Goal: Task Accomplishment & Management: Complete application form

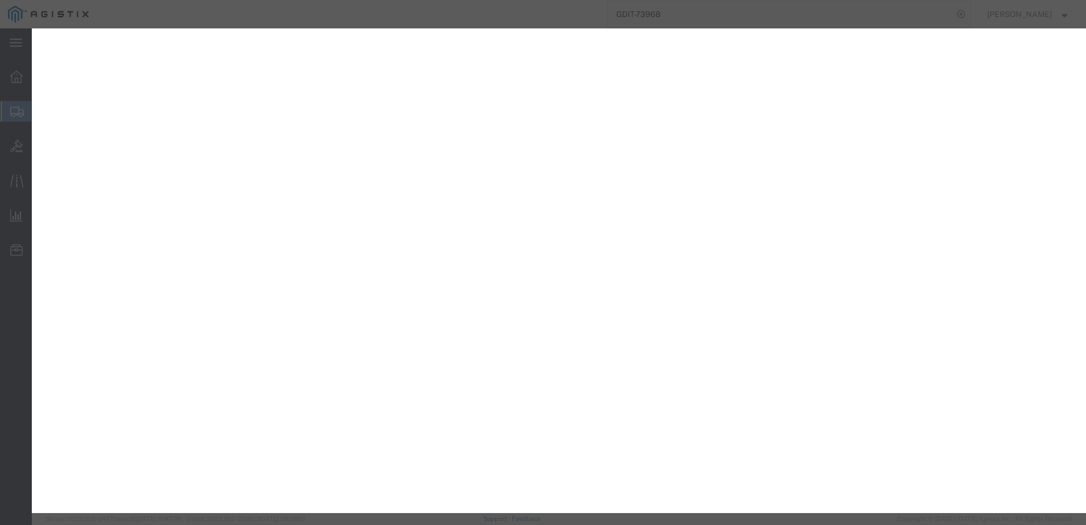
select select "CBOX"
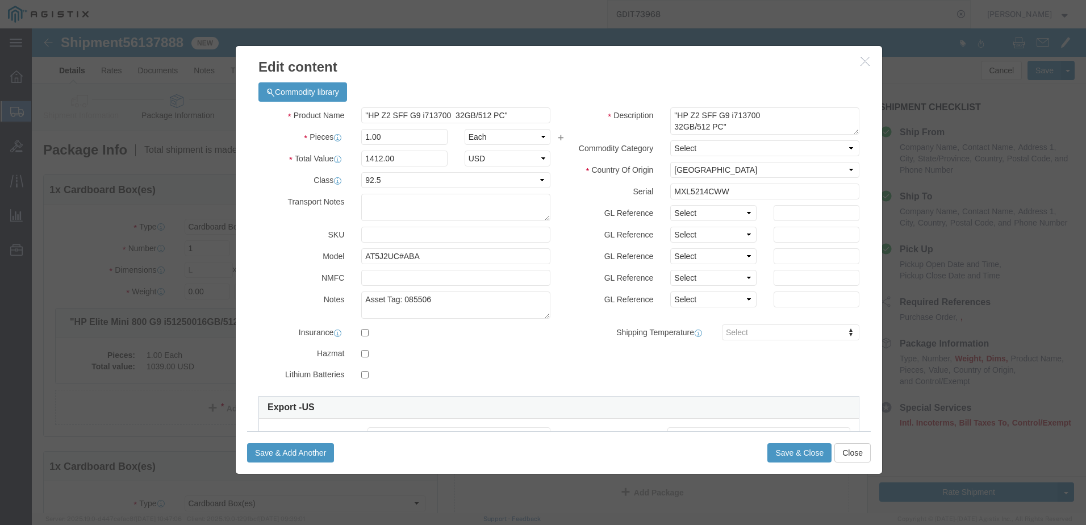
scroll to position [227, 0]
click div "Product Name "HP Z2 SFF G9 i713700 32GB/512 PC" Pieces 1.00 Select Bag Barrels …"
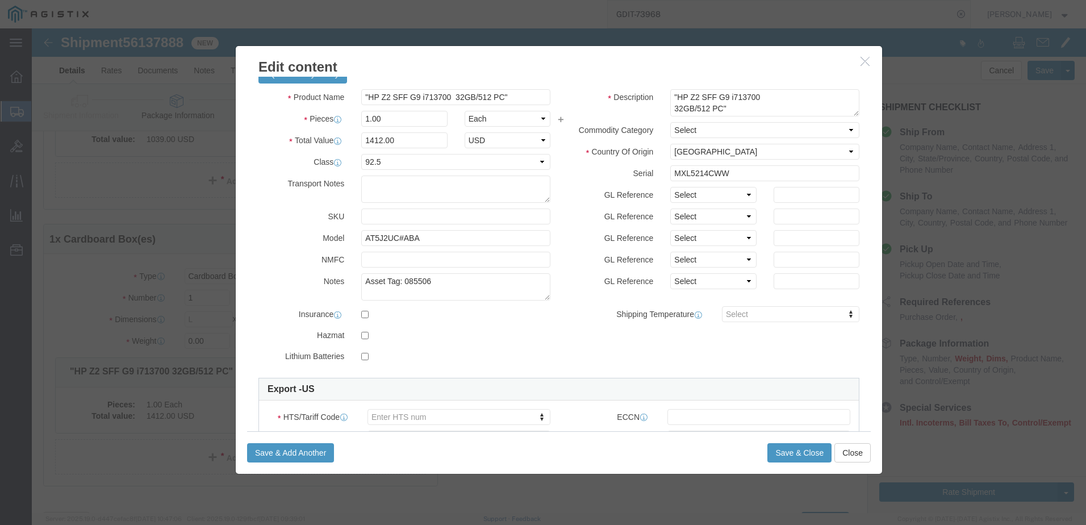
scroll to position [75, 0]
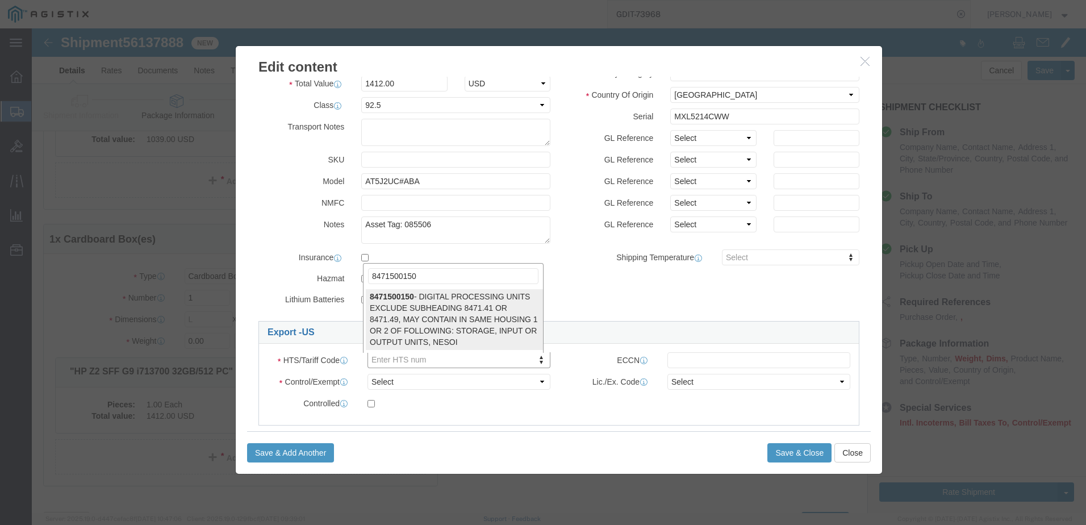
type input "8471500150"
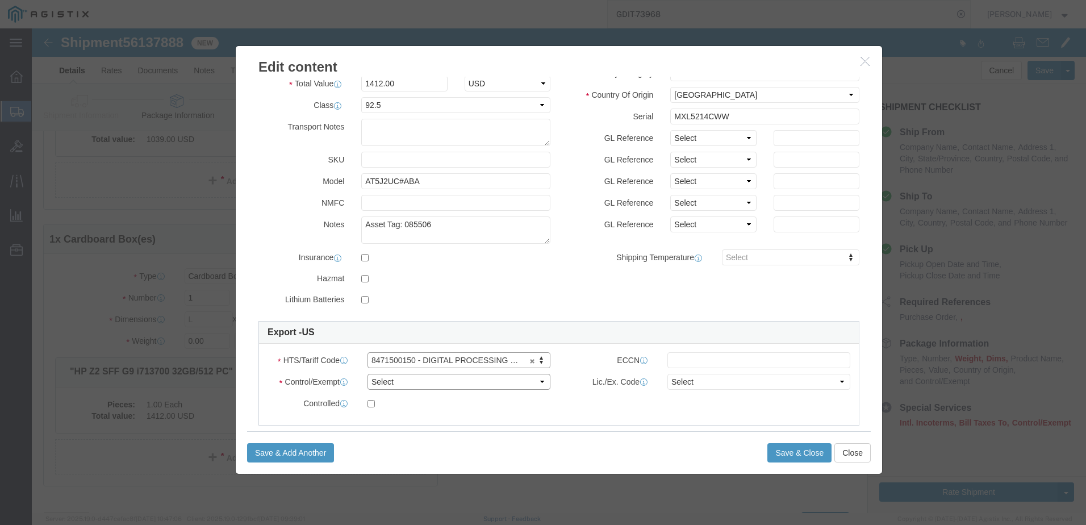
click select "Select ATF BIS DEA EPA FDA FTR ITAR OFAC Other (OPA)"
select select "BIS"
click select "Select ATF BIS DEA EPA FDA FTR ITAR OFAC Other (OPA)"
click select "Select AGR-Agricultural APP-Computers APR-Additional Permissive Exports AVS-Air…"
select select "NLR"
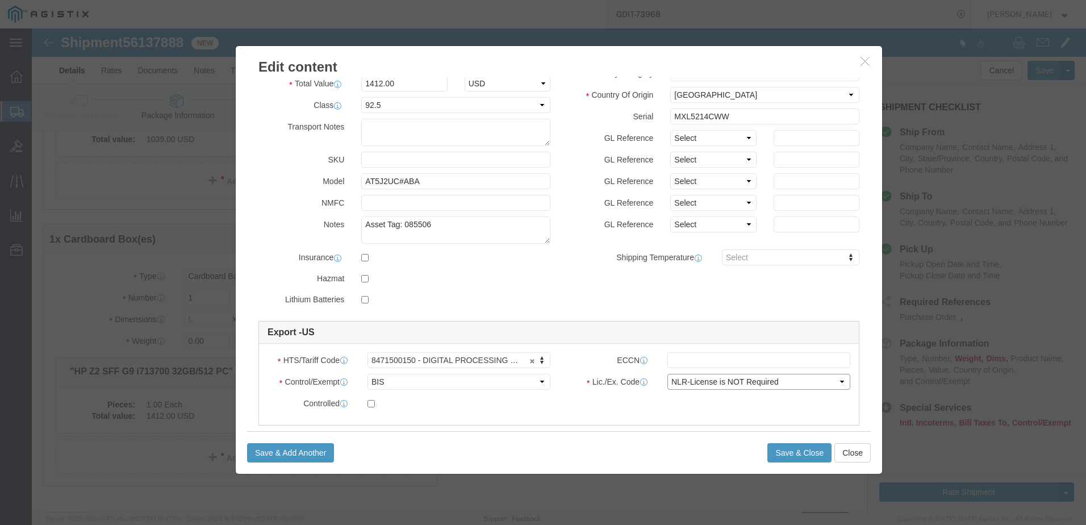
click select "Select AGR-Agricultural APP-Computers APR-Additional Permissive Exports AVS-Air…"
click input "text"
type input "5A992"
click button "Close"
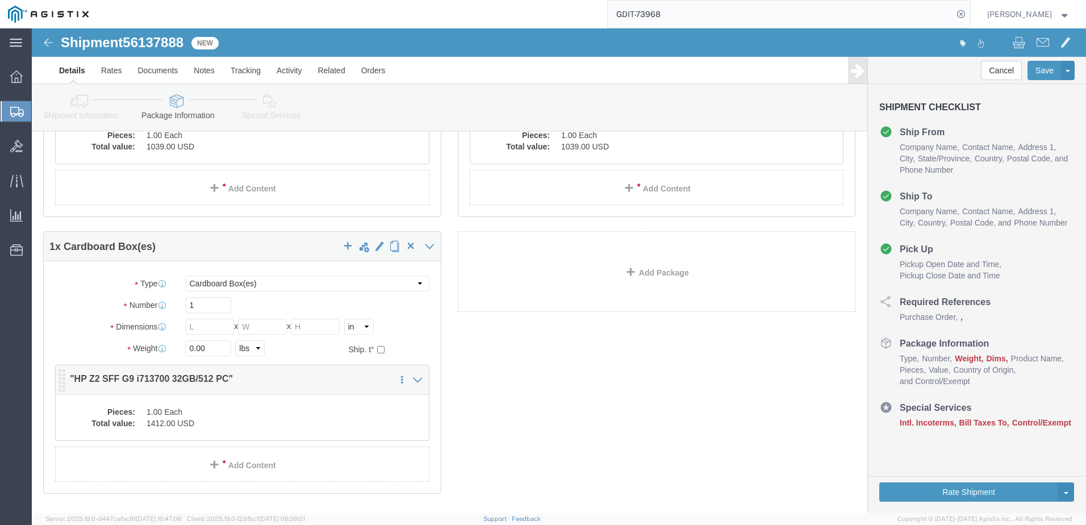
scroll to position [170, 0]
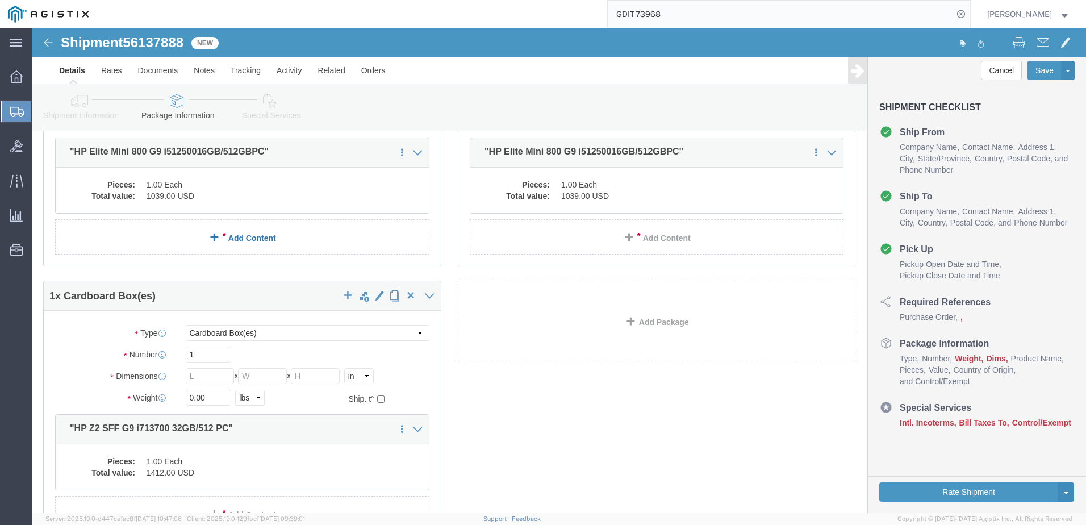
click link "Add Content"
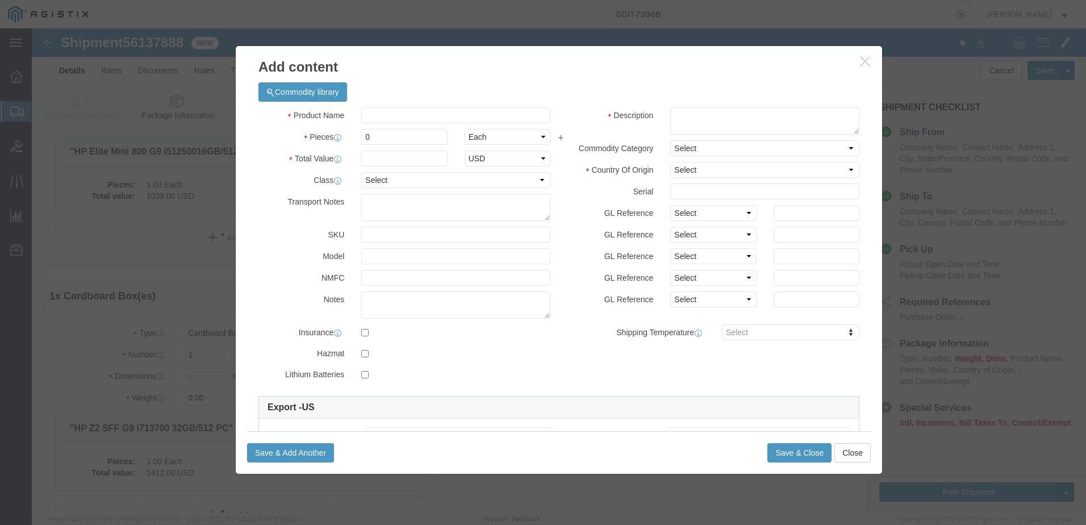
click button "button"
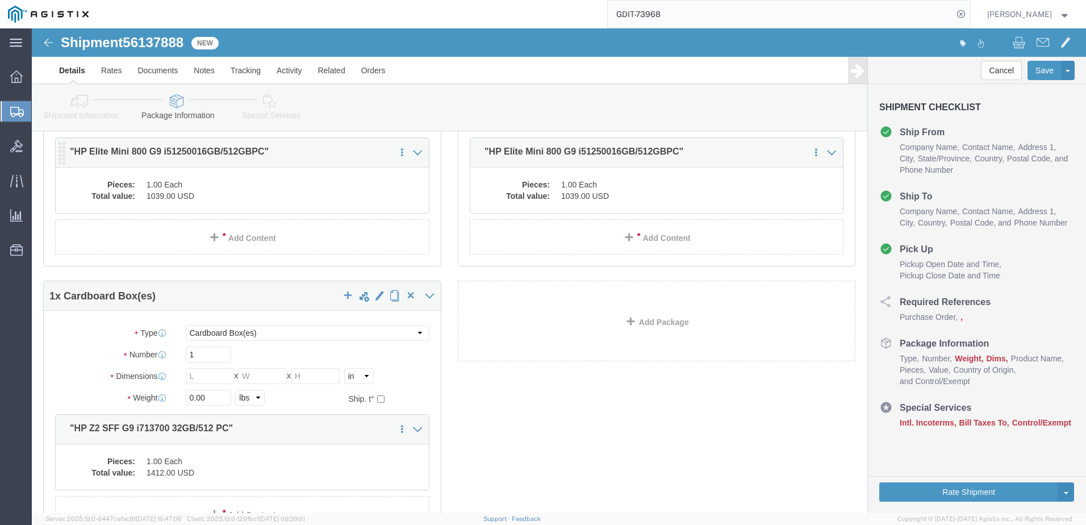
click dd "1.00 Each"
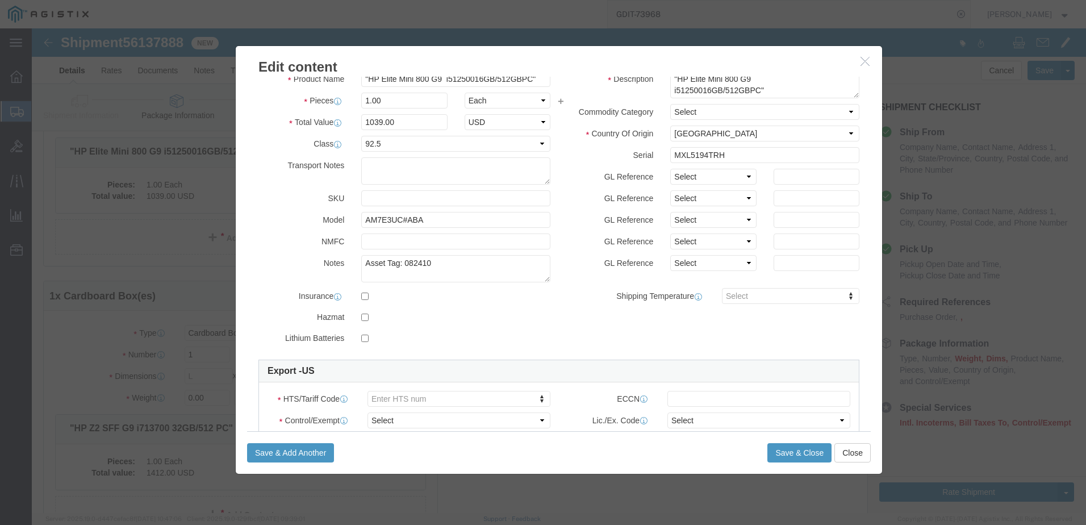
scroll to position [114, 0]
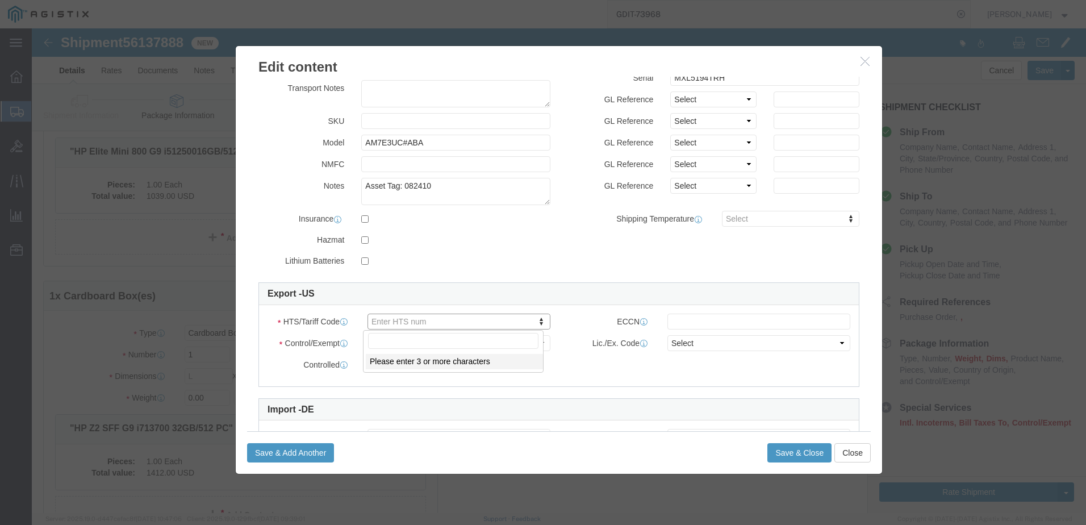
click input "text"
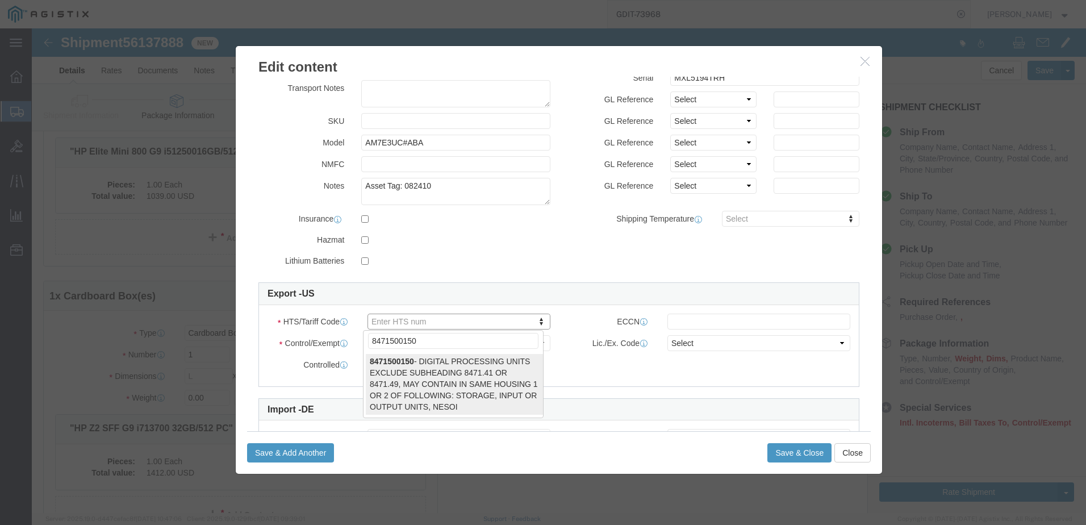
type input "8471500150"
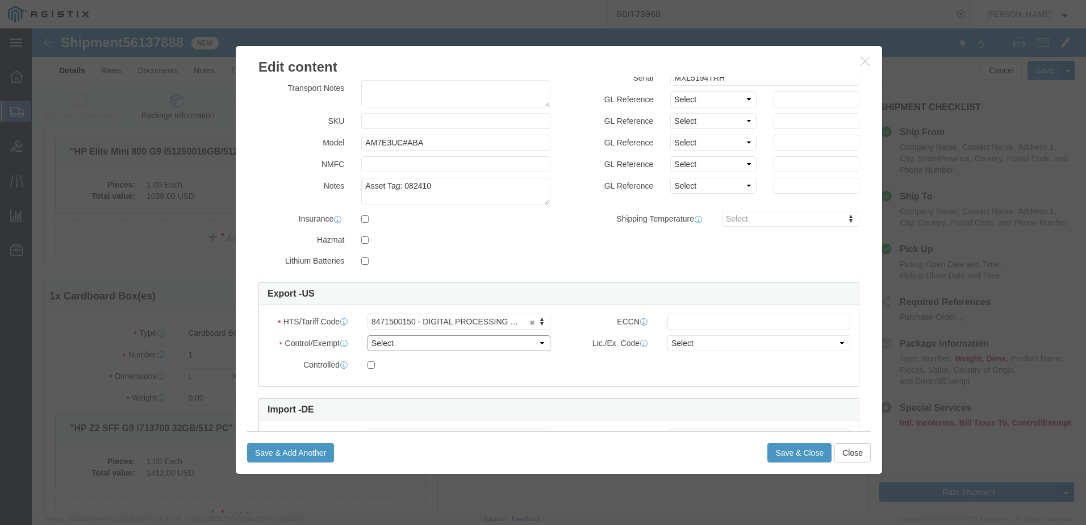
click select "Select ATF BIS DEA EPA FDA FTR ITAR OFAC Other (OPA)"
select select "BIS"
click select "Select ATF BIS DEA EPA FDA FTR ITAR OFAC Other (OPA)"
click input "text"
click select "Select AGR-Agricultural APP-Computers APR-Additional Permissive Exports AVS-Air…"
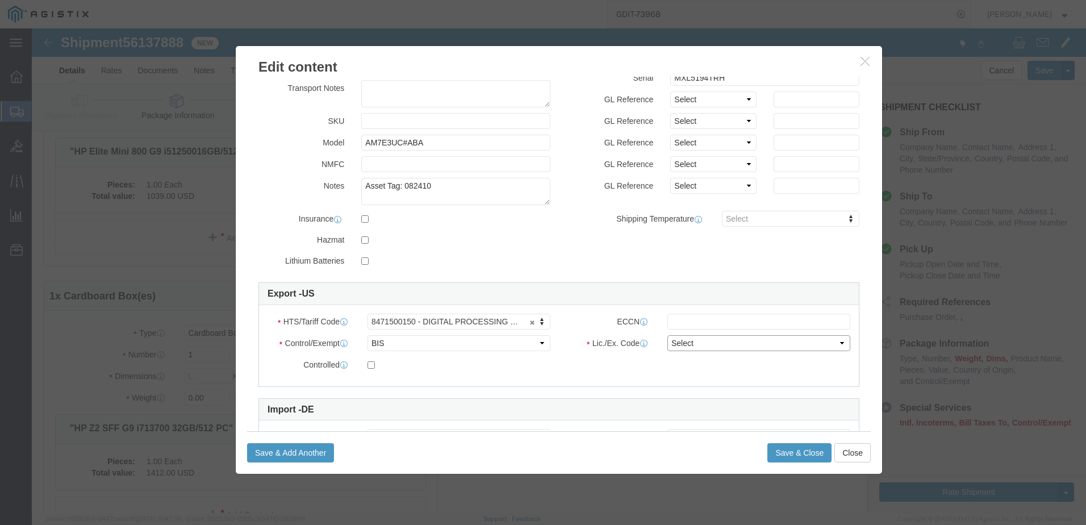
select select "NLR"
click select "Select AGR-Agricultural APP-Computers APR-Additional Permissive Exports AVS-Air…"
click input "text"
type input "V"
paste input "5A992"
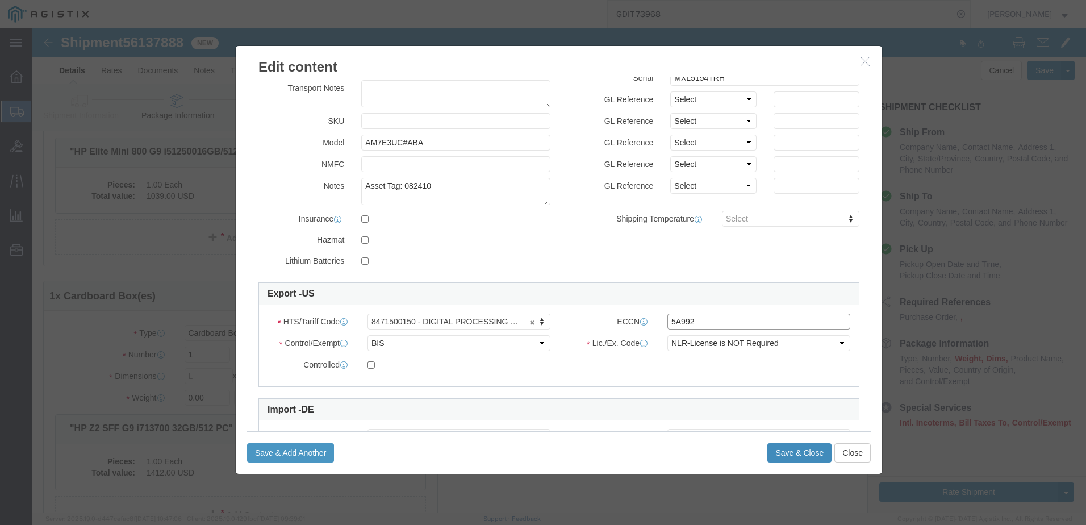
type input "5A992"
click button "Save & Close"
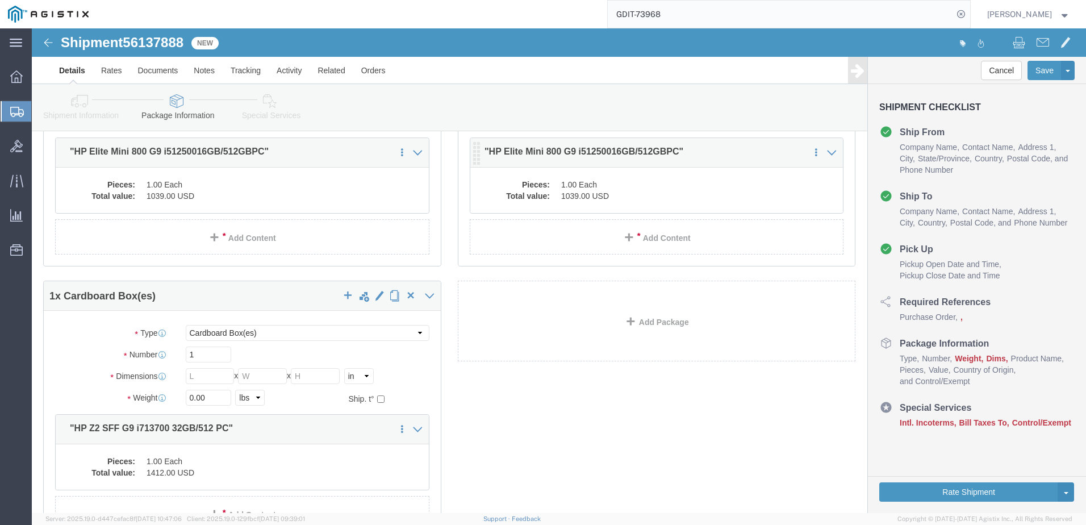
click dd "1.00 Each"
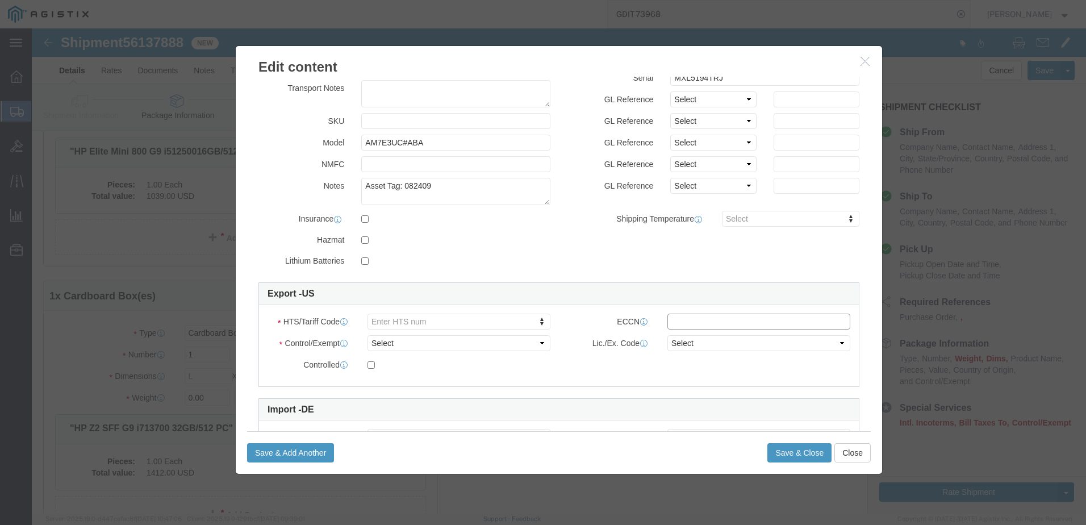
click input "text"
paste input "5A992"
type input "5A992"
click select "Select"
click select "Select ATF BIS DEA EPA FDA FTR ITAR OFAC Other (OPA)"
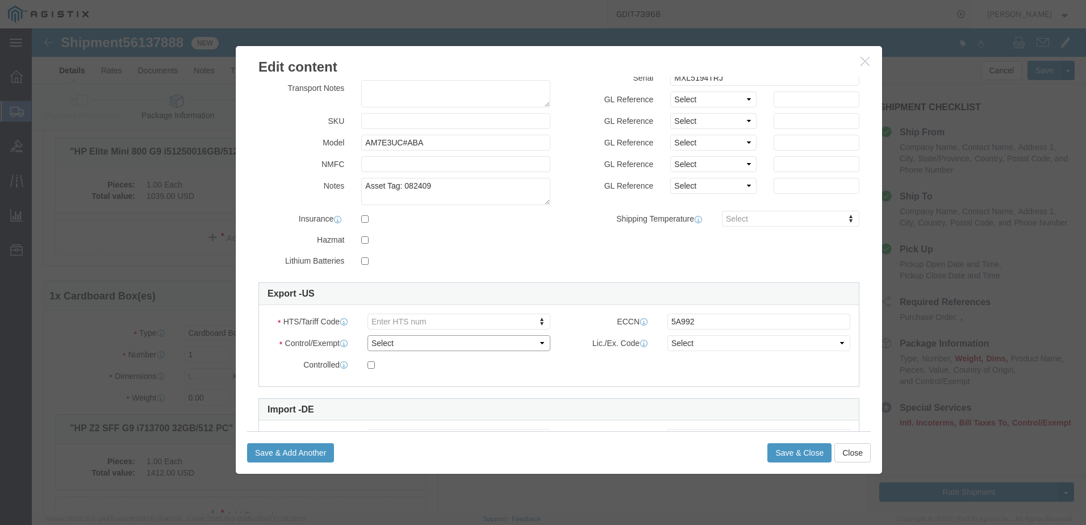
select select "BIS"
click select "Select ATF BIS DEA EPA FDA FTR ITAR OFAC Other (OPA)"
click select "Select AGR-Agricultural APP-Computers APR-Additional Permissive Exports AVS-Air…"
select select "NLR"
click select "Select AGR-Agricultural APP-Computers APR-Additional Permissive Exports AVS-Air…"
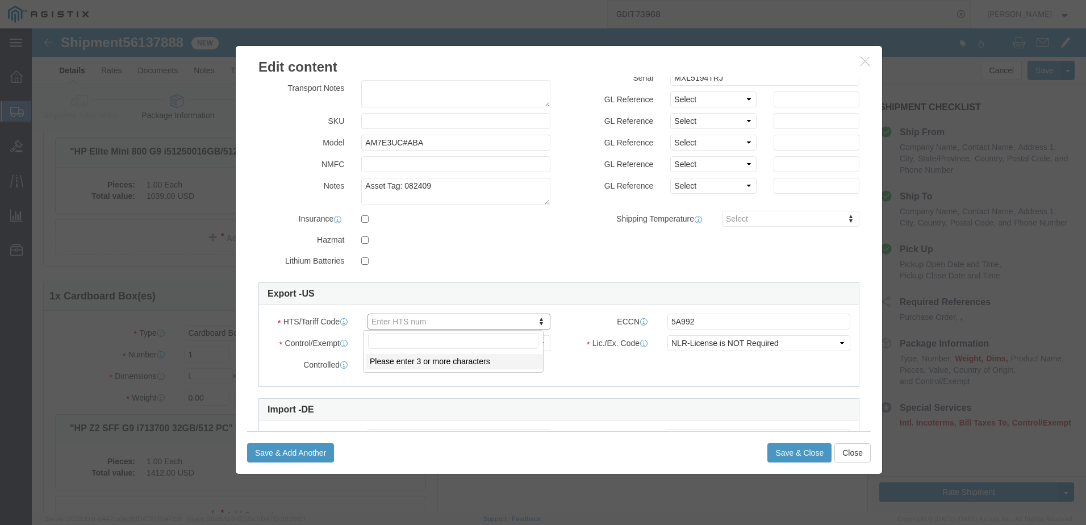
click input "text"
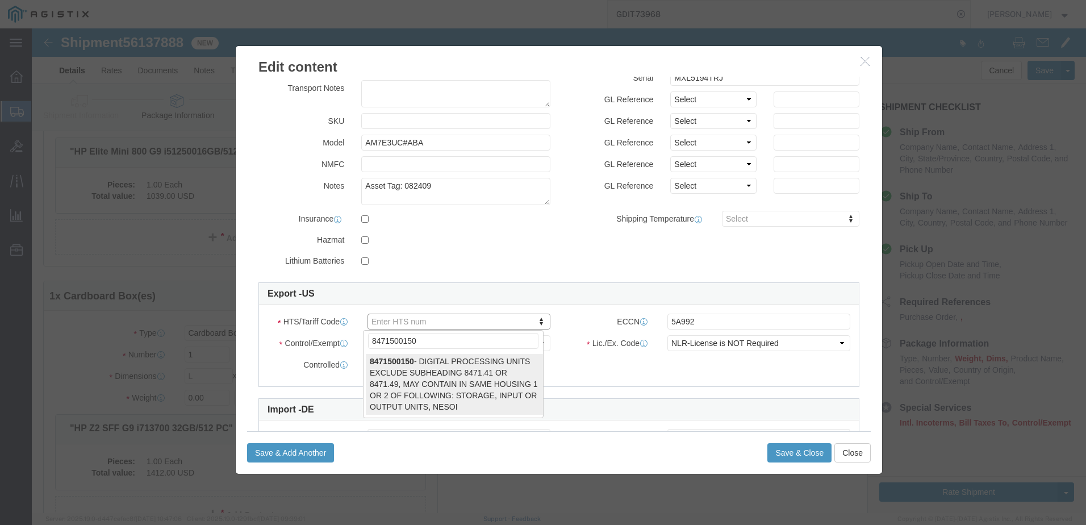
type input "8471500150"
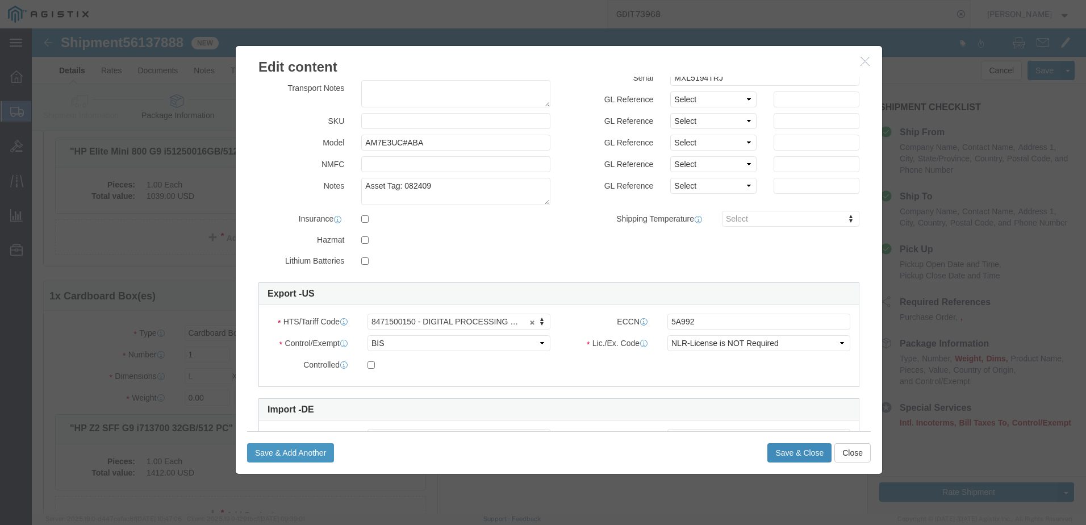
click button "Save & Close"
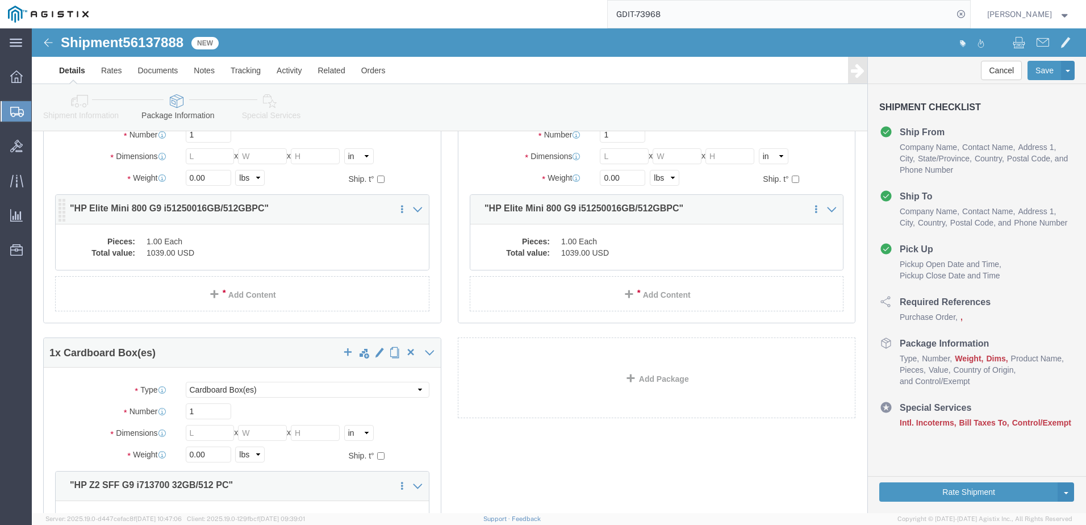
click dd "1.00 Each"
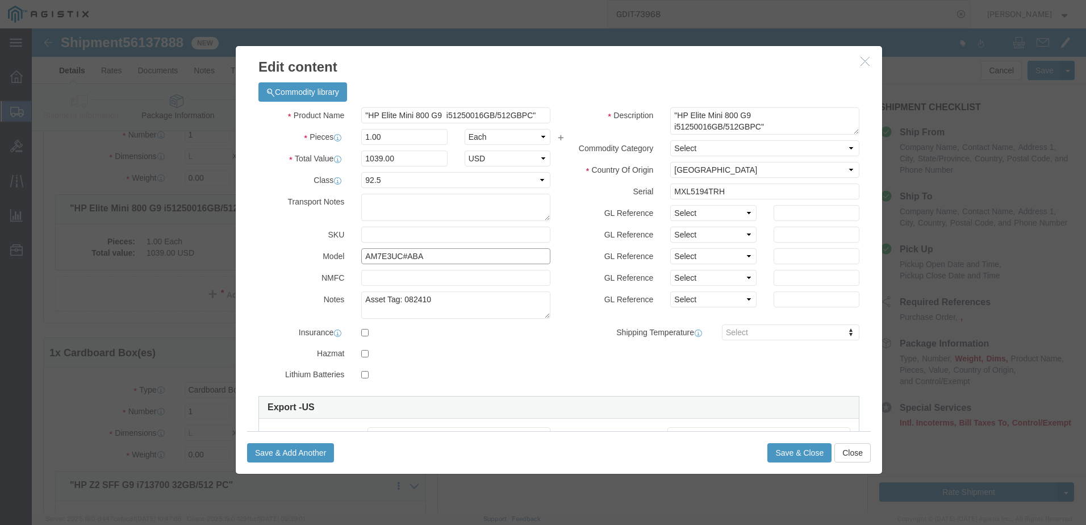
click input "AM7E3UC#ABA"
click textarea ""HP Elite Mini 800 G9 i51250016GB/512GBPC""
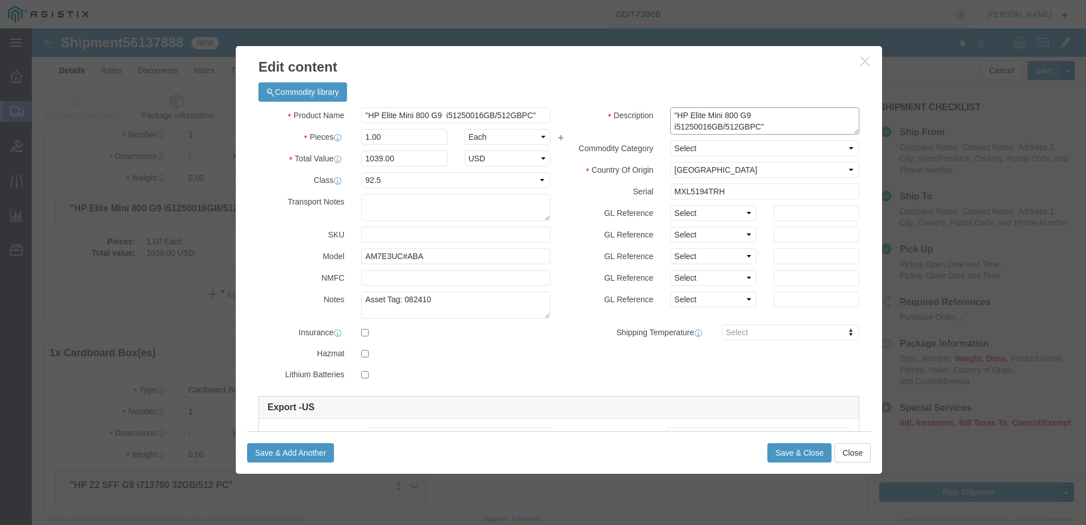
click textarea ""HP Elite Mini 800 G9 i51250016GB/512GBPC""
drag, startPoint x: 636, startPoint y: 85, endPoint x: 741, endPoint y: 102, distance: 106.4
click textarea ""HP Elite Mini 800 G9 i51250016GB/512GBPC""
click button "Close"
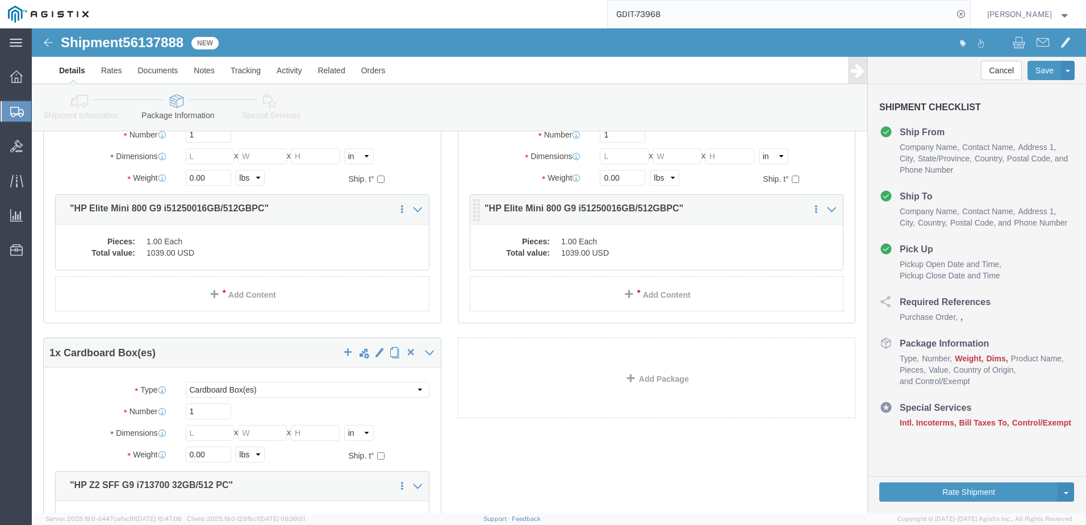
click dl "Pieces: 1.00 Each Total value: 1039.00 USD"
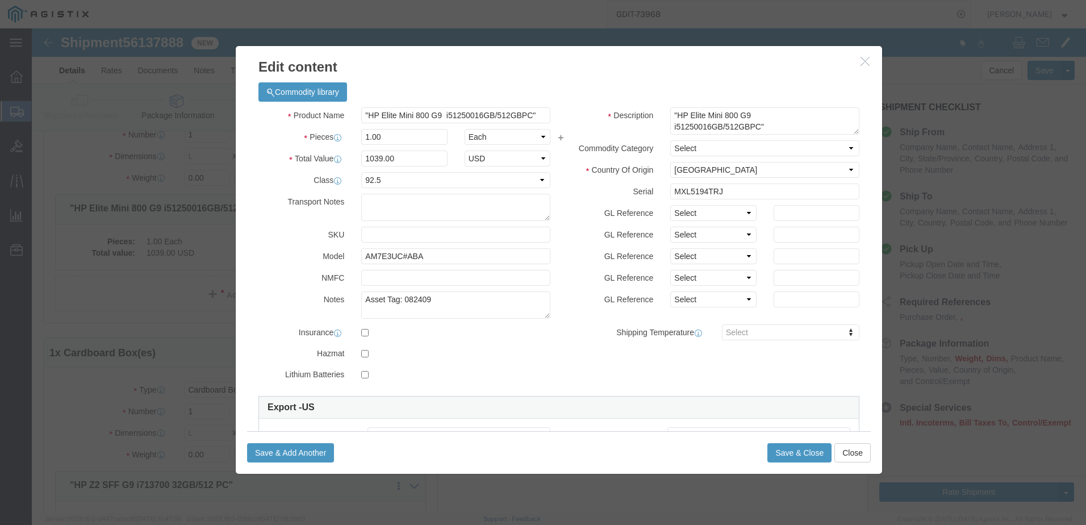
click button "button"
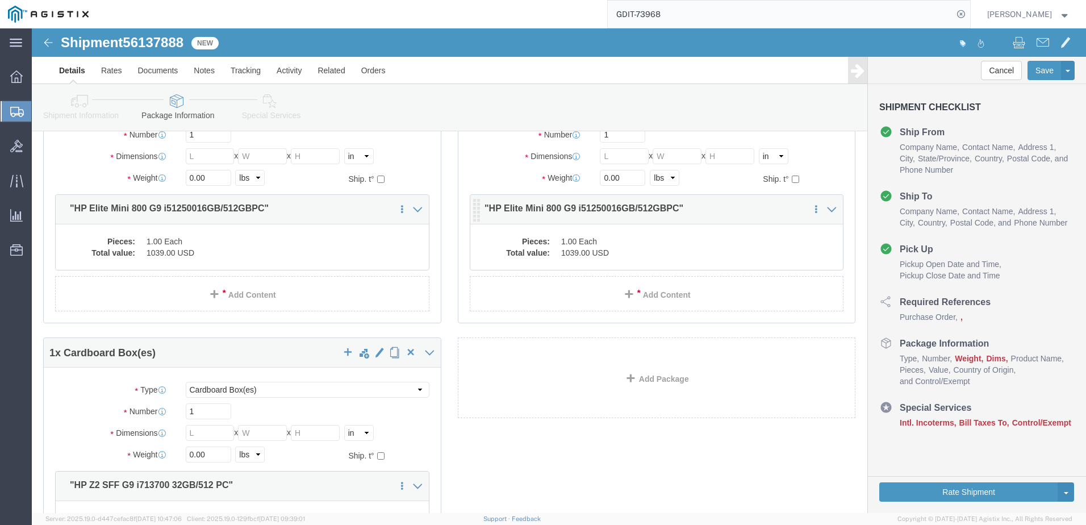
click dl "Pieces: 1.00 Each Total value: 1039.00 USD"
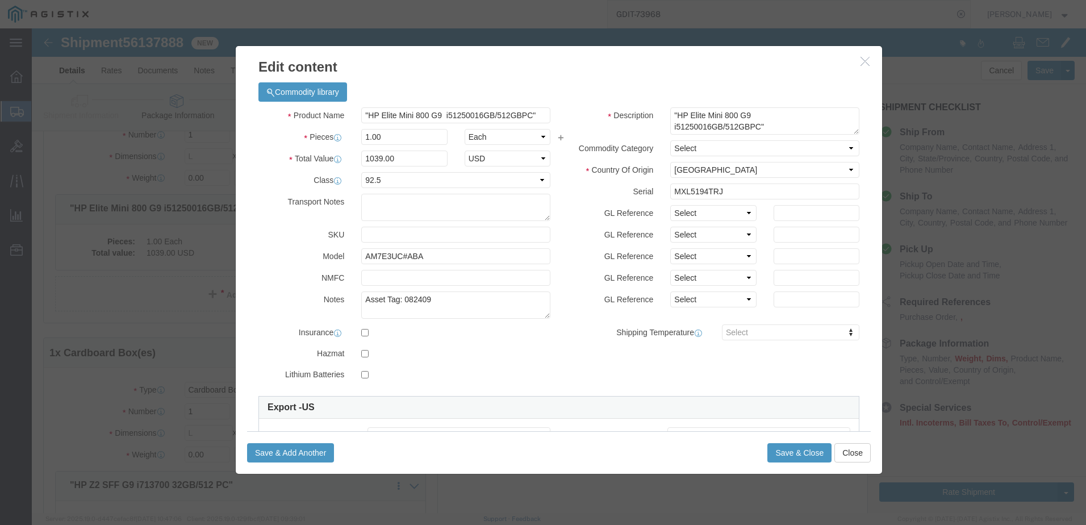
click h3 "Edit content"
click icon "button"
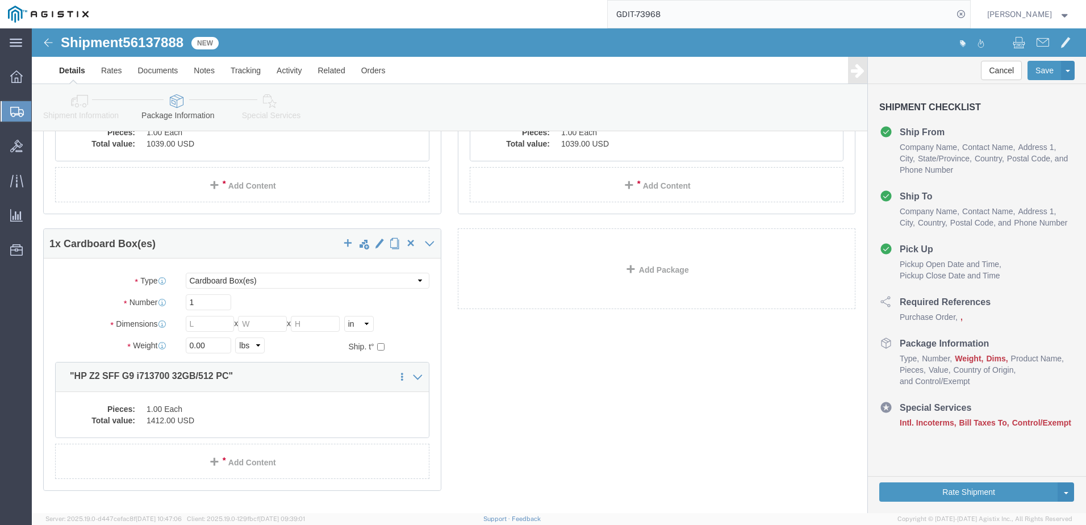
scroll to position [227, 0]
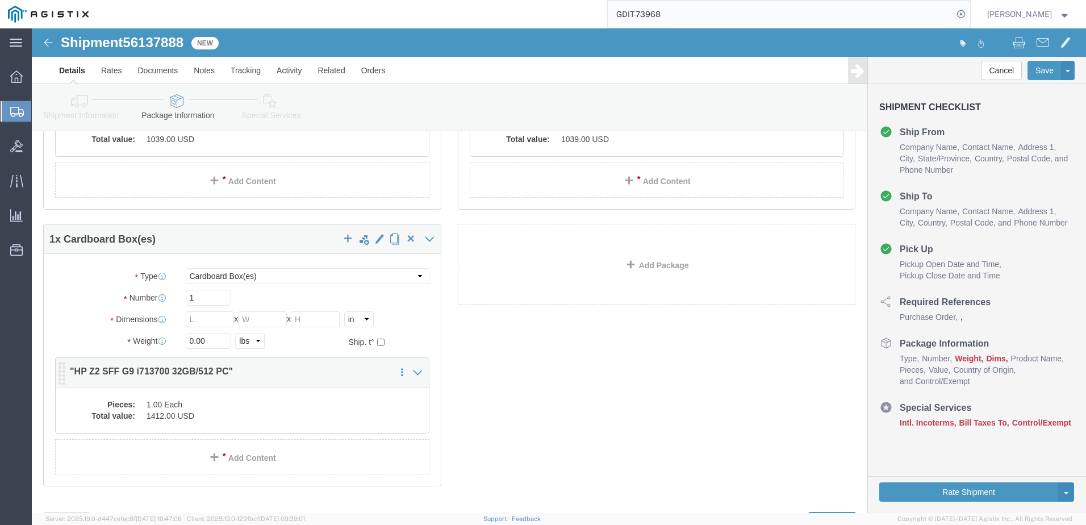
click dt "Pieces:"
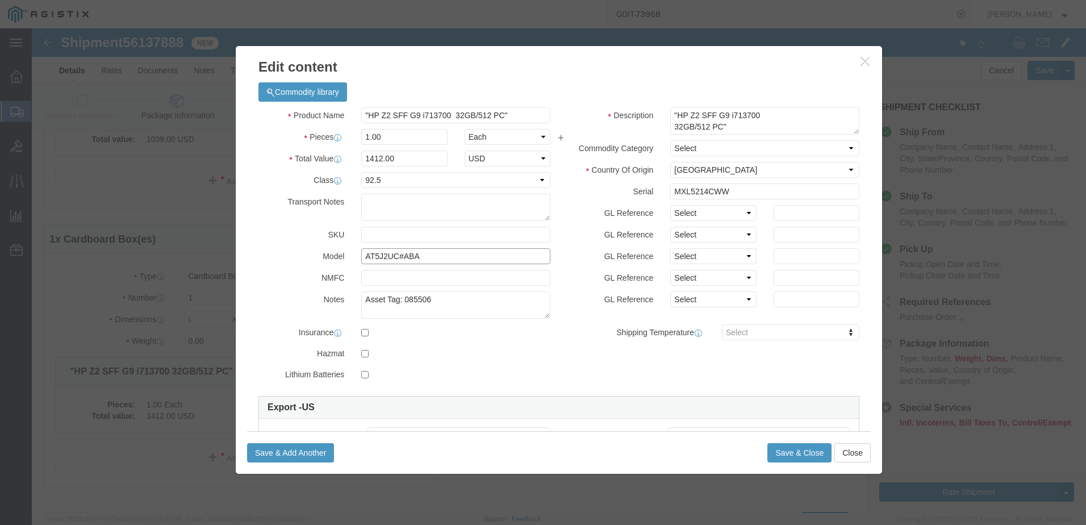
click input "AT5J2UC#ABA"
click textarea ""HP Z2 SFF G9 i713700 32GB/512 PC""
drag, startPoint x: 688, startPoint y: 99, endPoint x: 635, endPoint y: 84, distance: 55.0
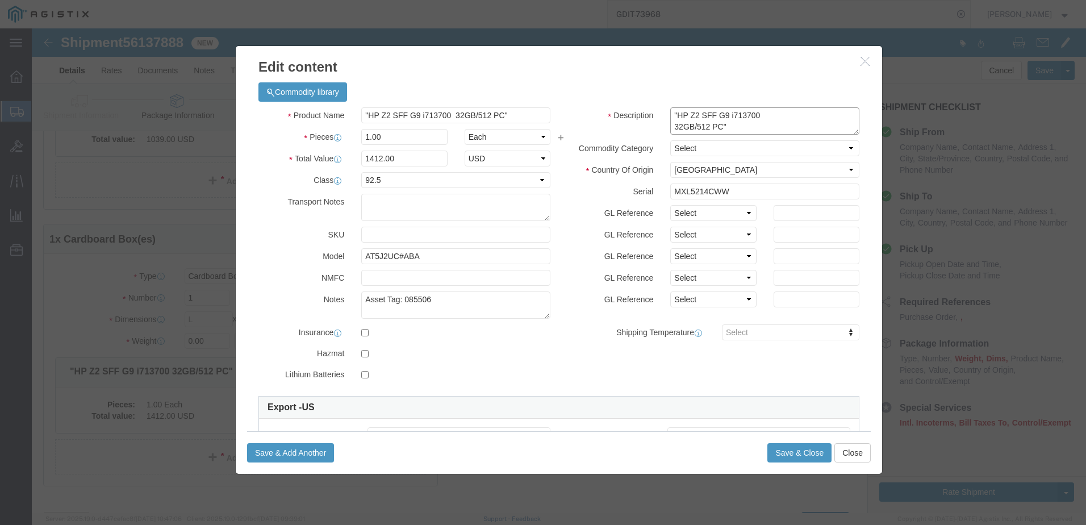
click textarea ""HP Z2 SFF G9 i713700 32GB/512 PC""
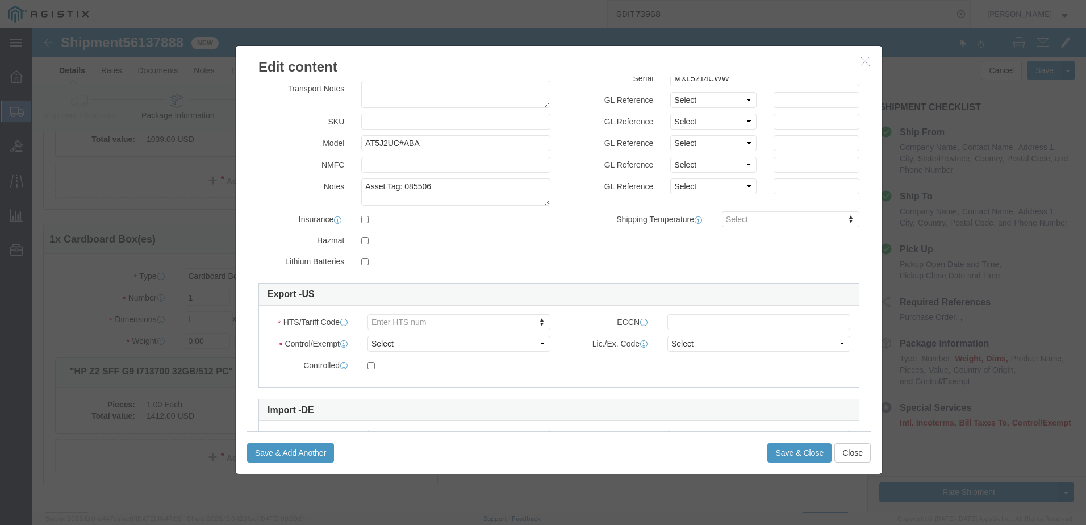
scroll to position [114, 0]
click button "Close"
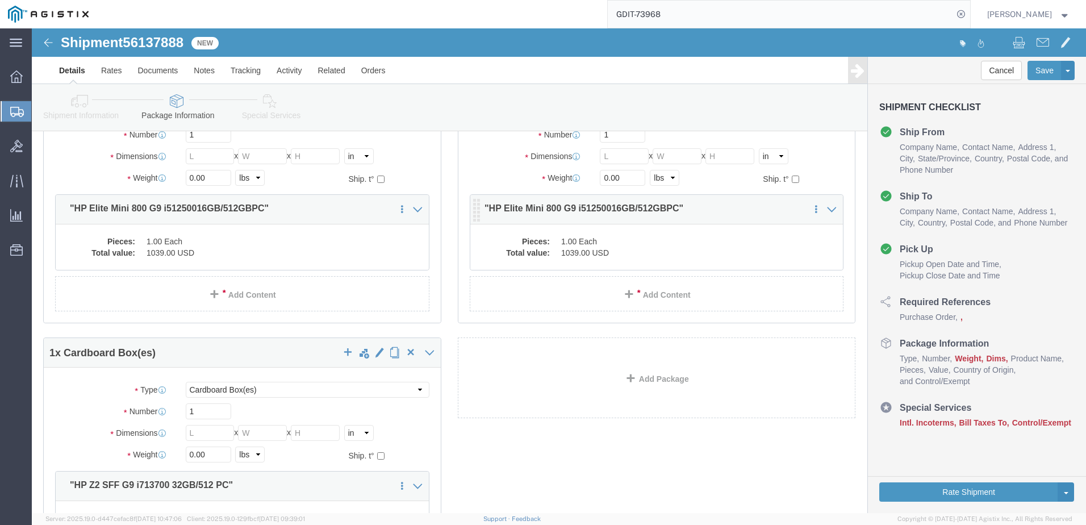
click dl "Pieces: 1.00 Each Total value: 1039.00 USD"
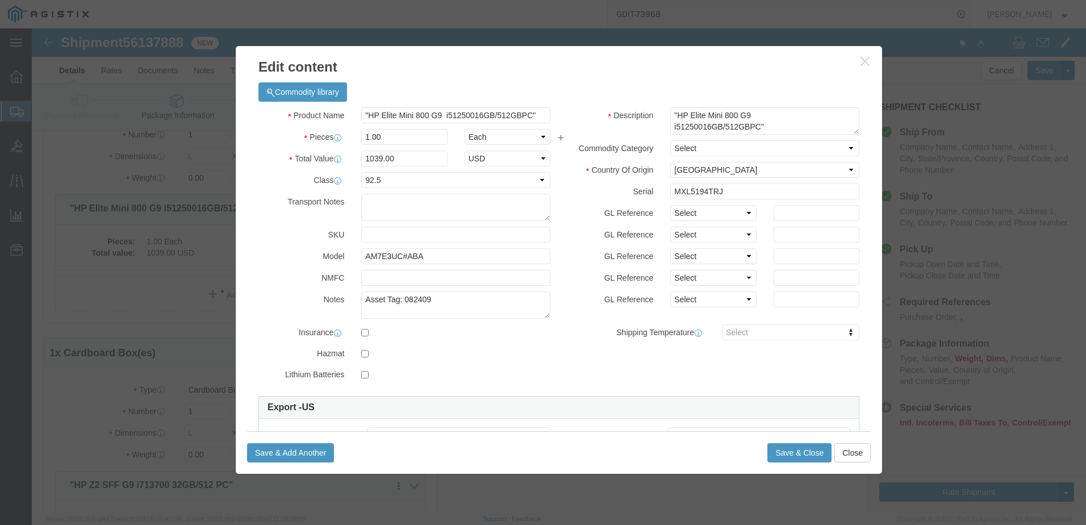
scroll to position [170, 0]
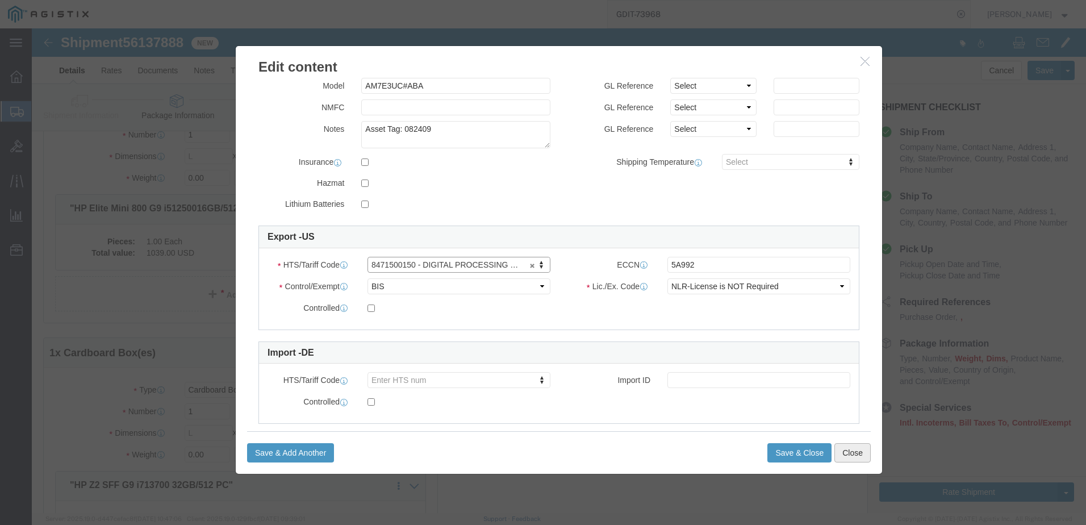
click button "Close"
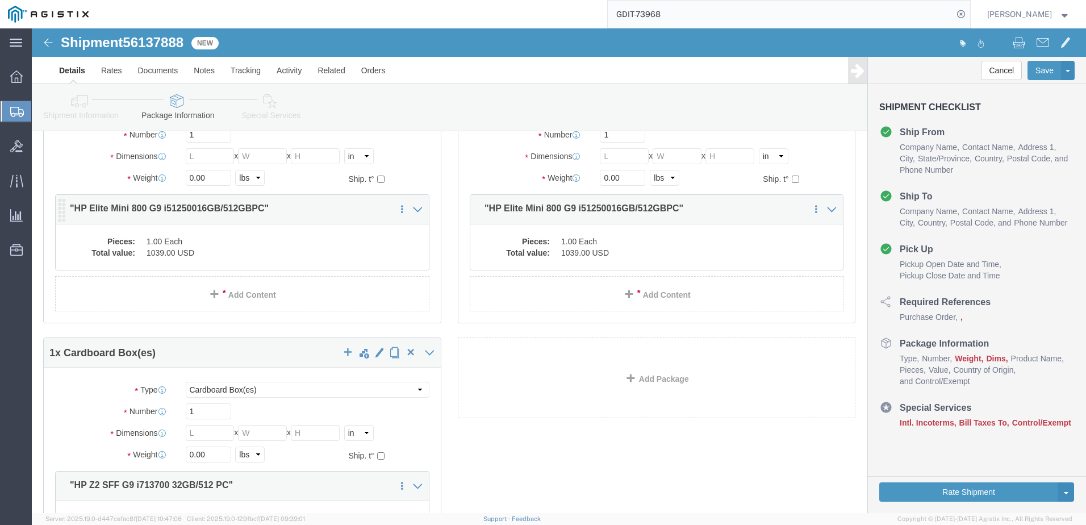
click dd "1.00 Each"
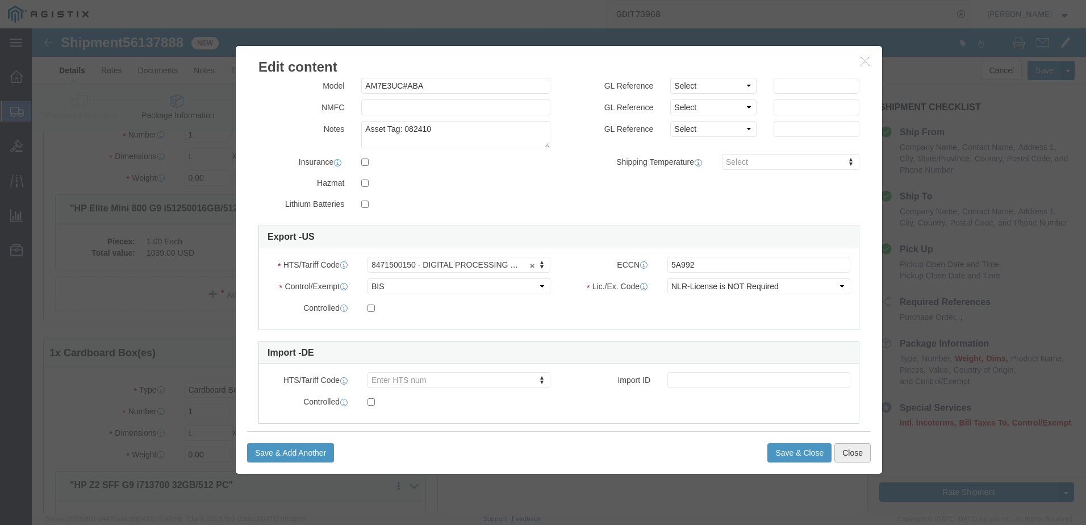
click button "Close"
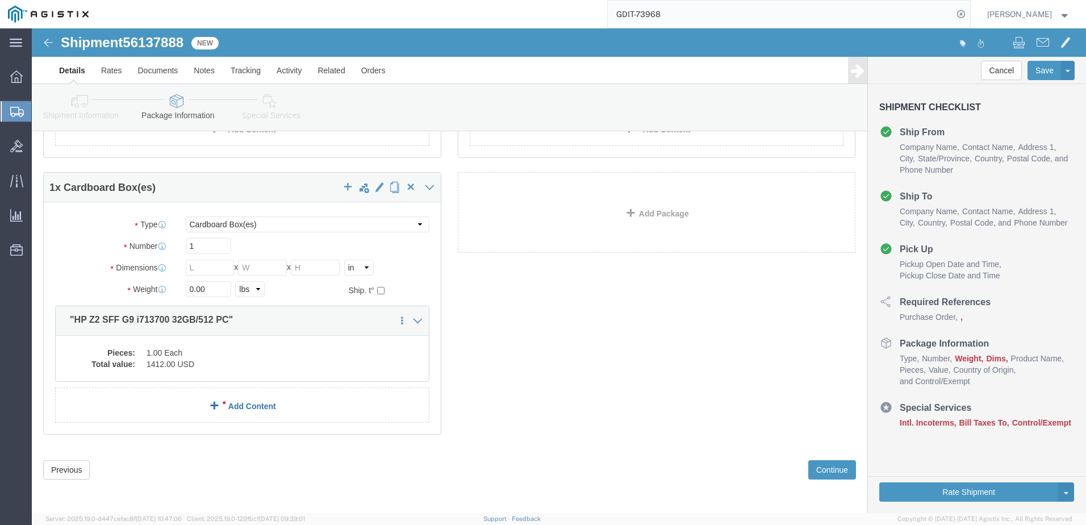
scroll to position [280, 0]
click dd "1412.00 USD"
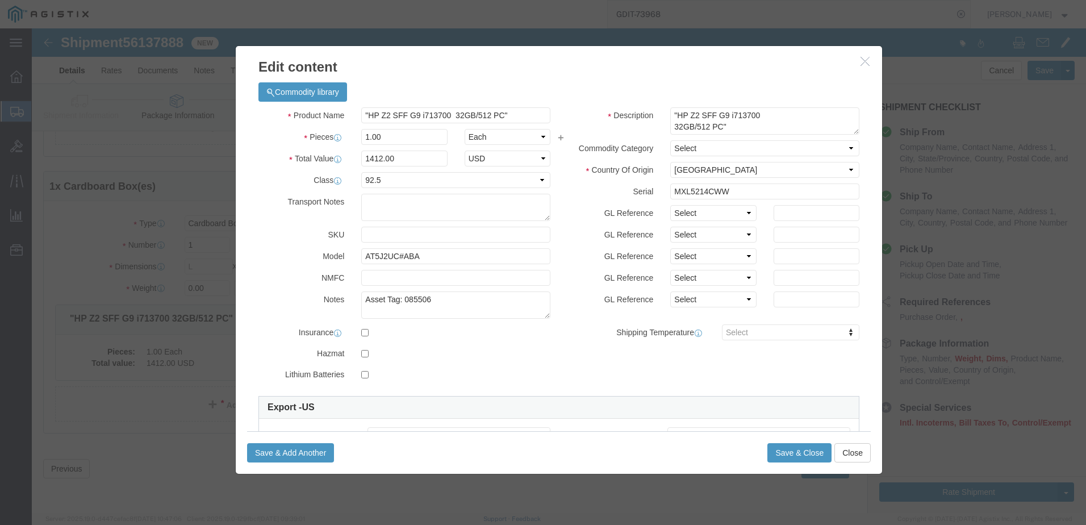
scroll to position [114, 0]
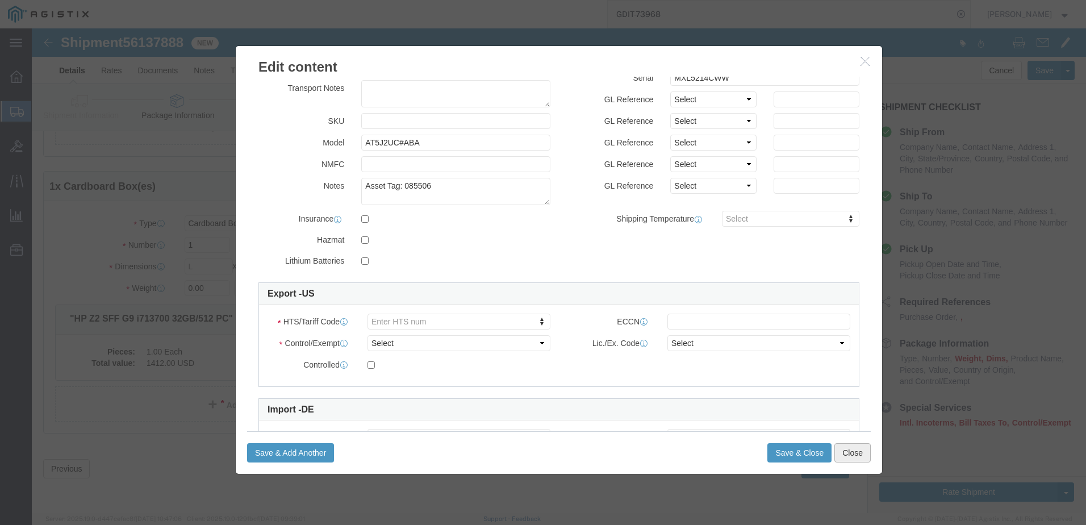
click button "Close"
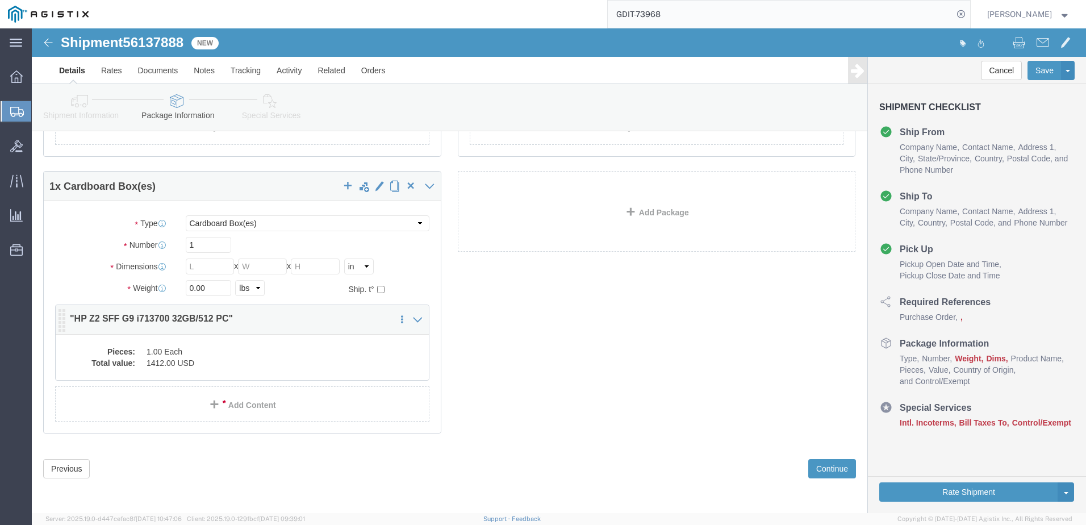
click div "1 x Cardboard Box(es) Package Type Select Bale(s) Basket(s) Bolt(s) Bottle(s) B…"
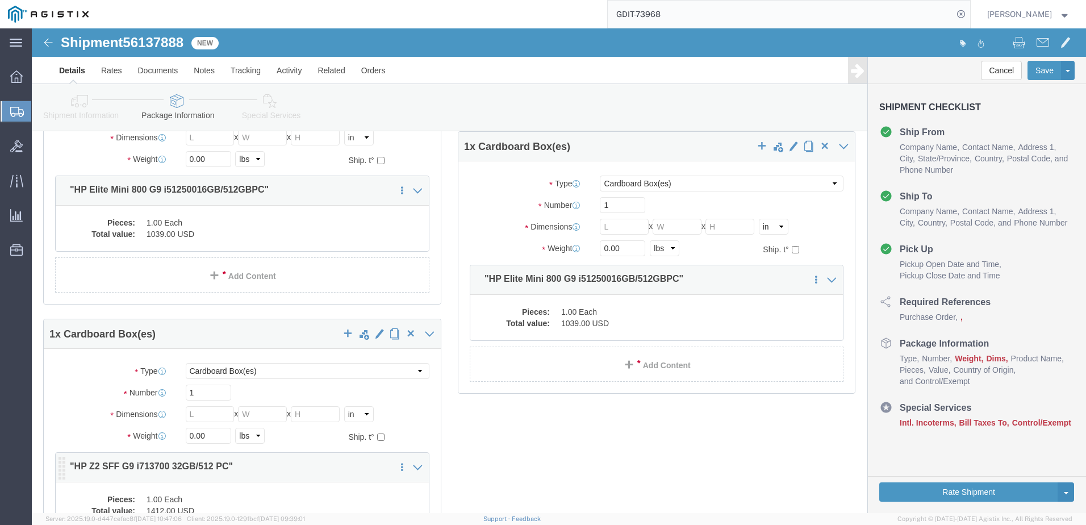
scroll to position [166, 0]
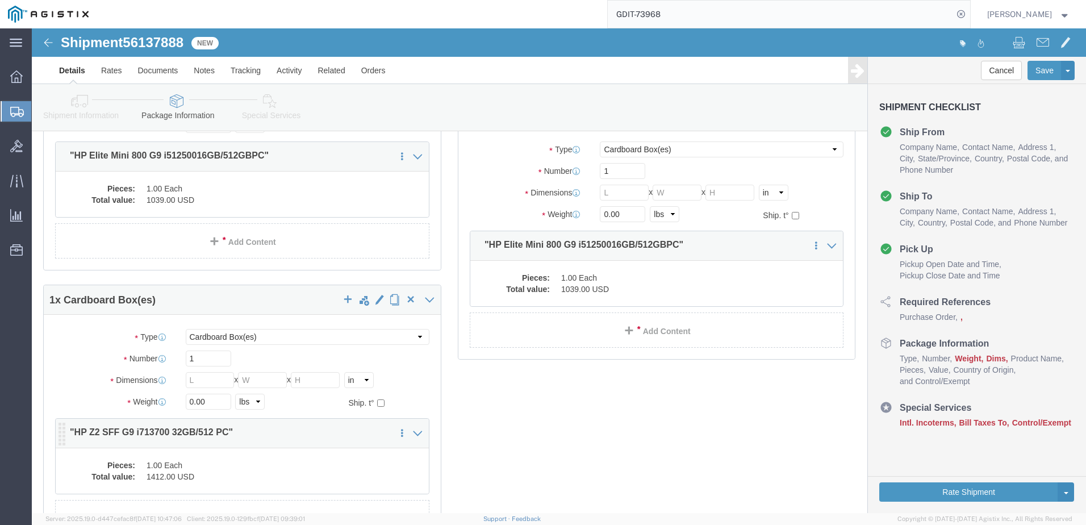
click div "Pieces: 1.00 Each Total value: 1412.00 USD"
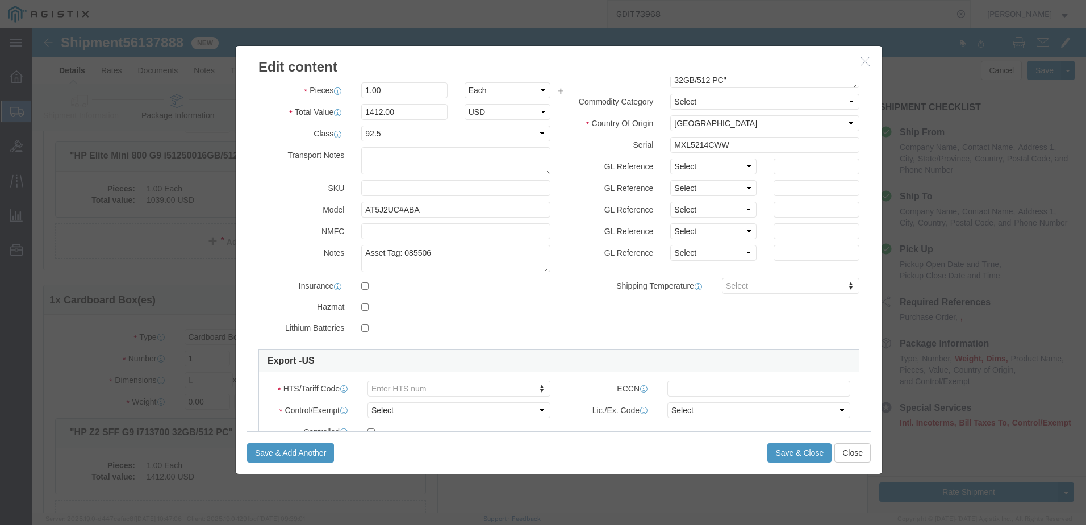
scroll to position [114, 0]
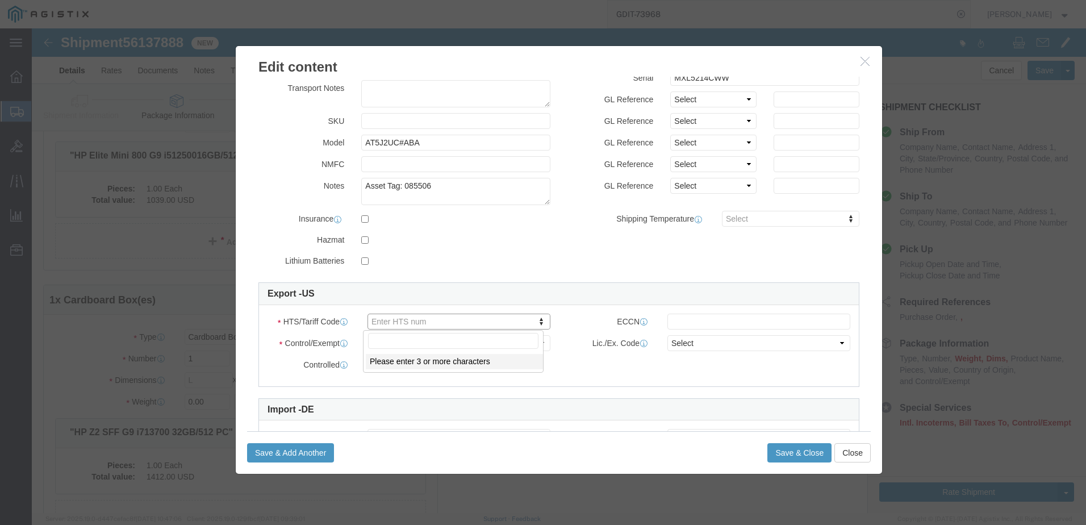
drag, startPoint x: 412, startPoint y: 295, endPoint x: 381, endPoint y: 316, distance: 37.3
click div "Please enter 3 or more characters"
click input "text"
paste input "8471500150"
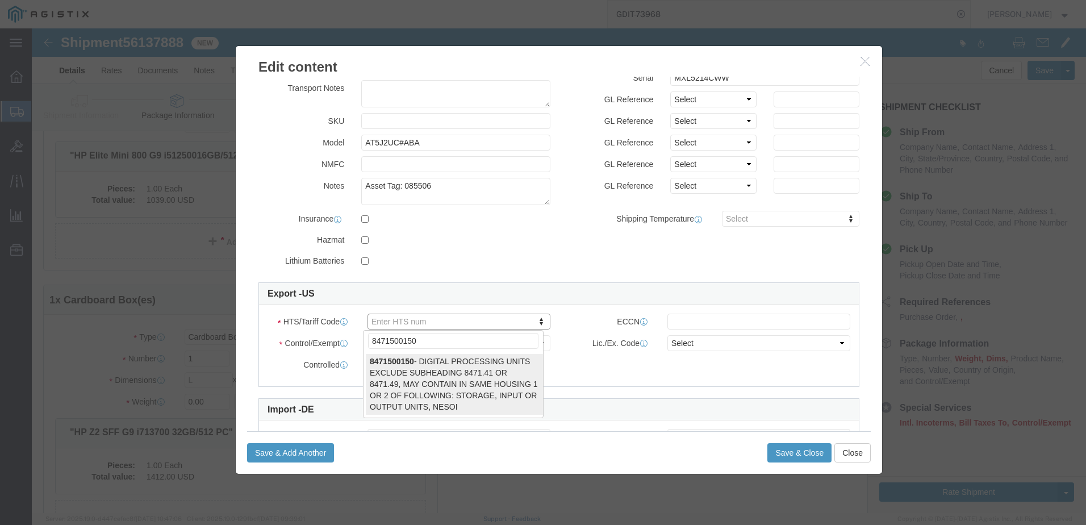
type input "8471500150"
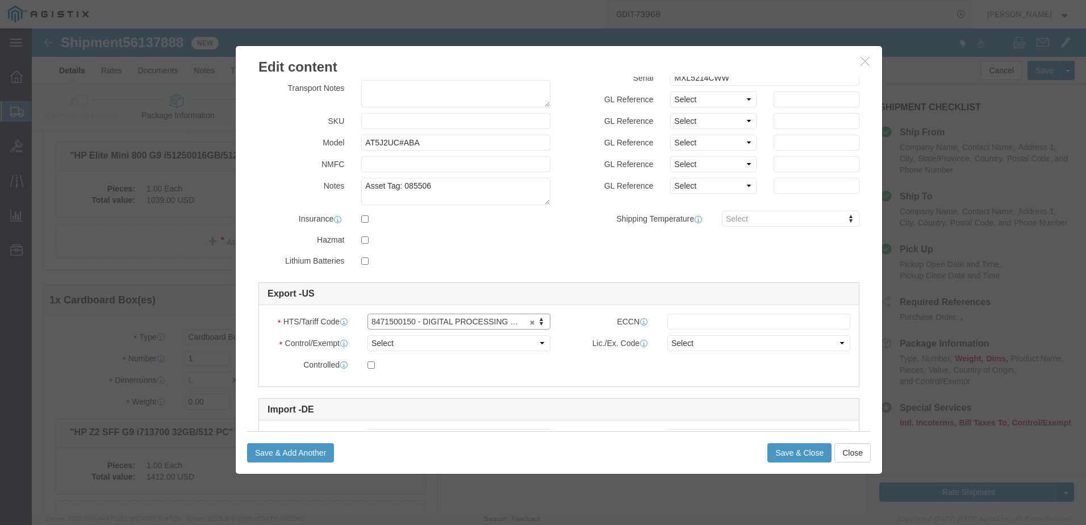
click div "HTS/Tariff Code 8471500150 - DIGITAL PROCESSING UNITS EXCLUDE SUBHEADING 8471.4…"
click input "text"
click button "Close"
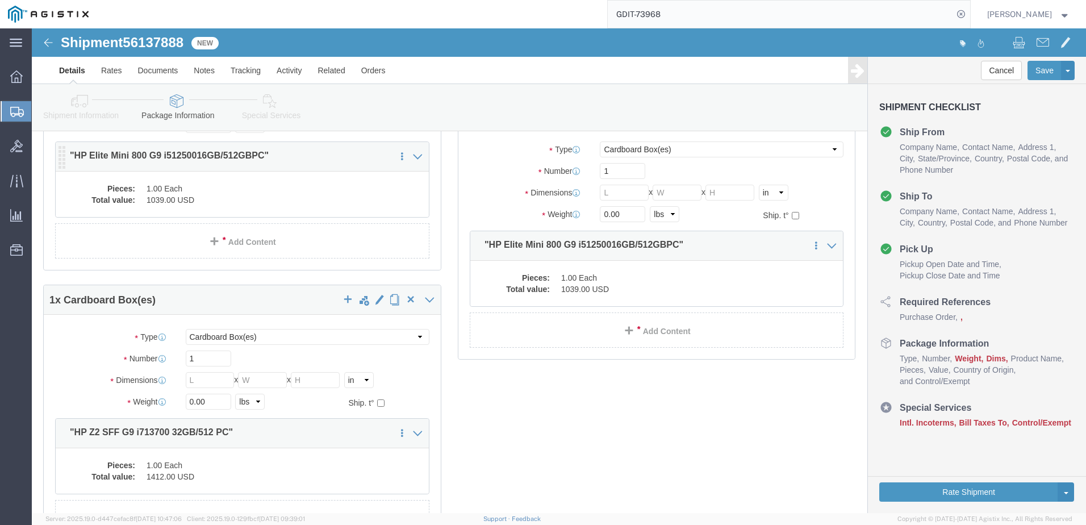
click dd "1.00 Each"
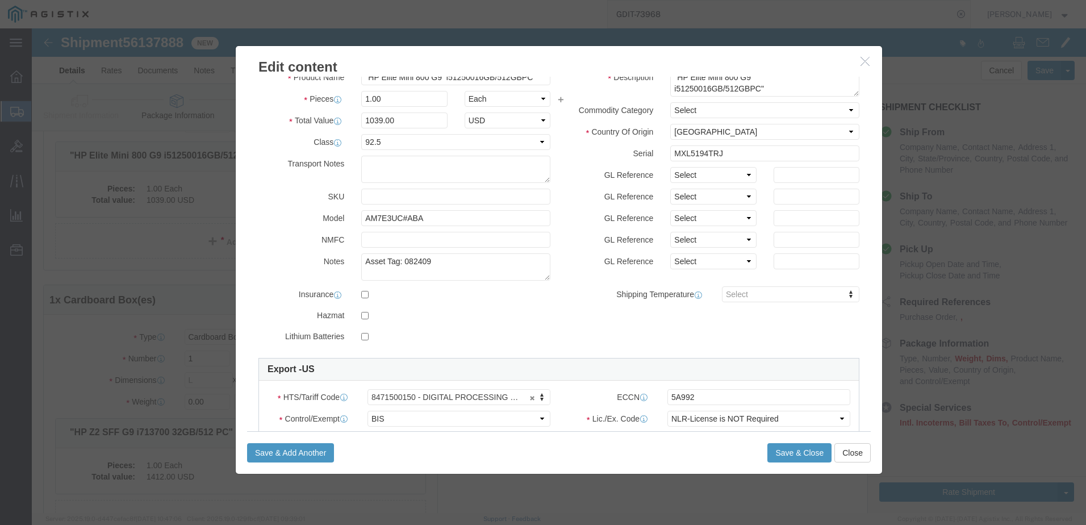
scroll to position [57, 0]
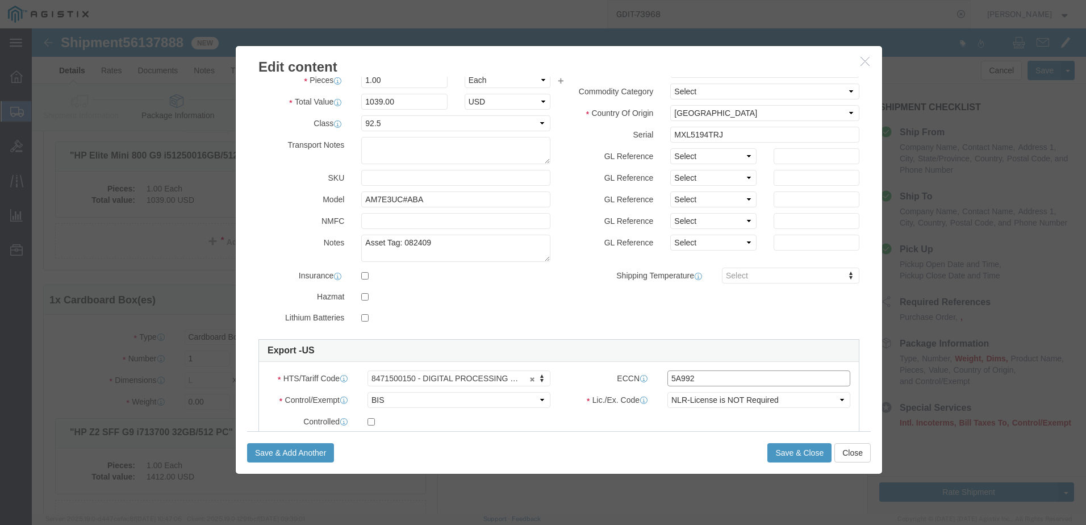
click input "5A992"
click button "Close"
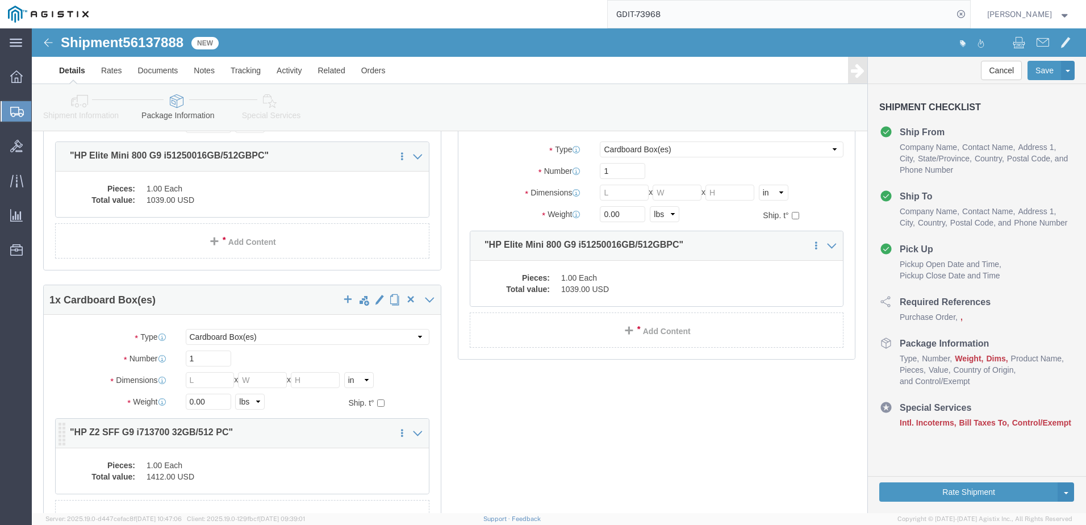
click div "Pieces: 1.00 Each Total value: 1412.00 USD"
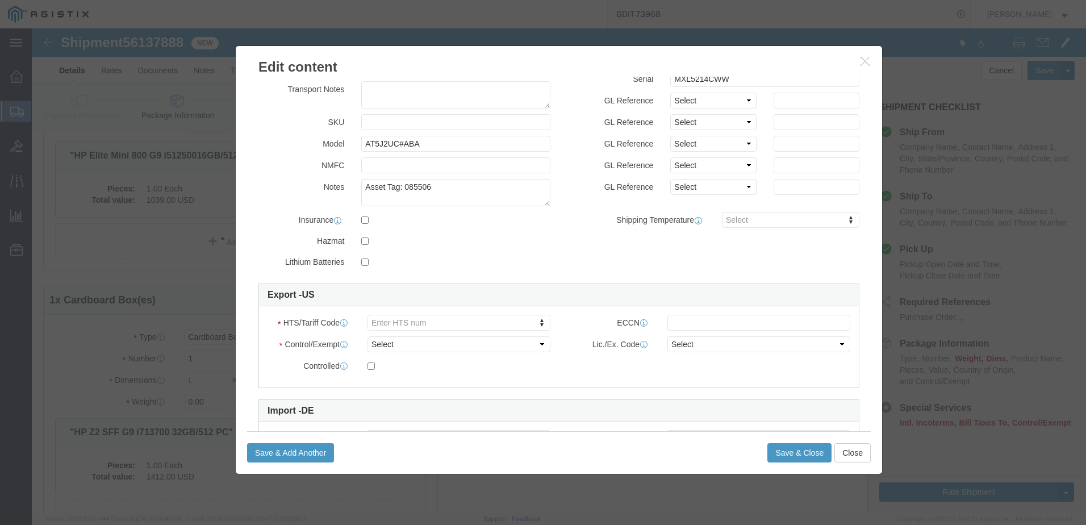
scroll to position [114, 0]
click input "text"
paste input "5A992"
type input "5A992"
click div "Save & Add Another Save & Close Close"
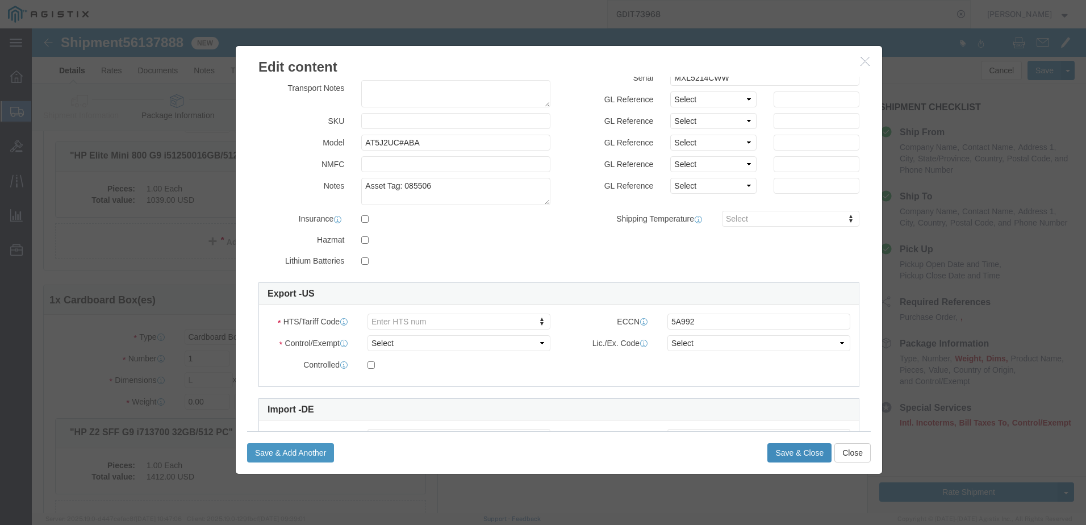
click button "Save & Close"
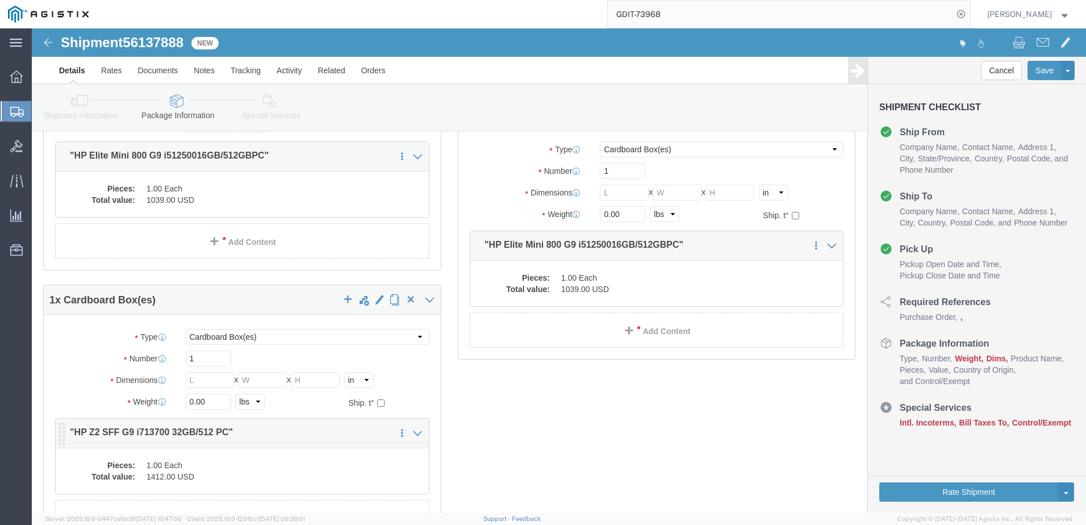
click dd "1.00 Each"
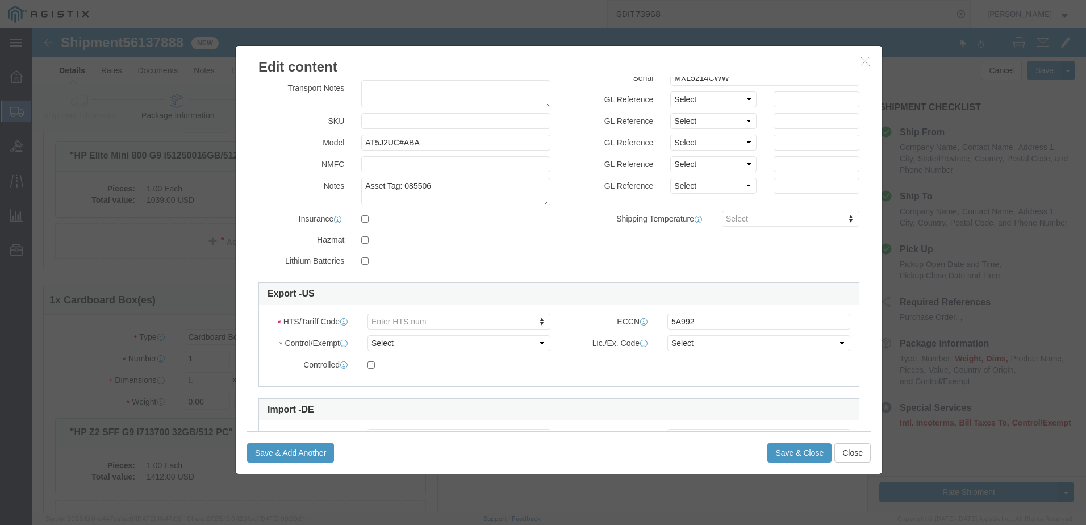
drag, startPoint x: 407, startPoint y: 293, endPoint x: 406, endPoint y: 304, distance: 10.9
click input "text"
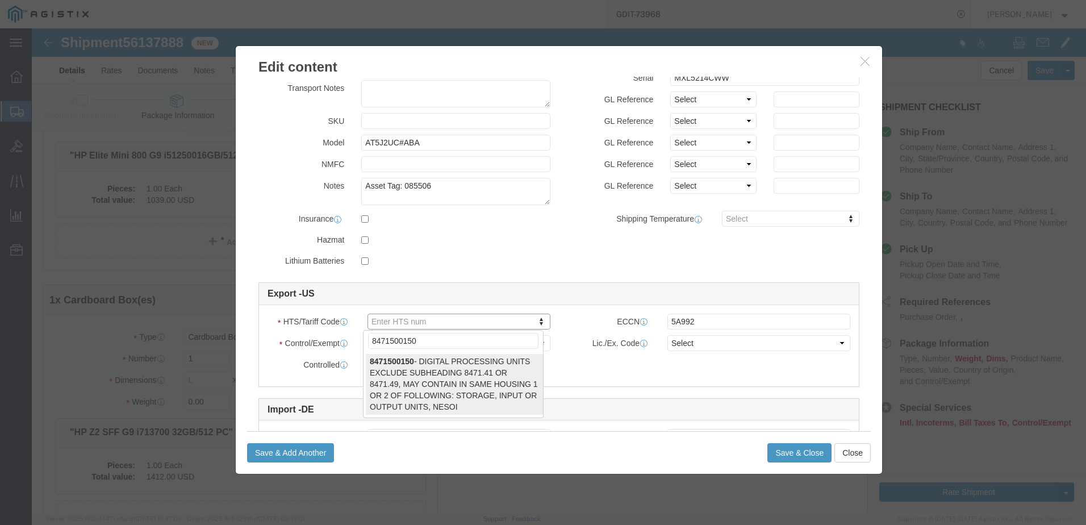
type input "8471500150"
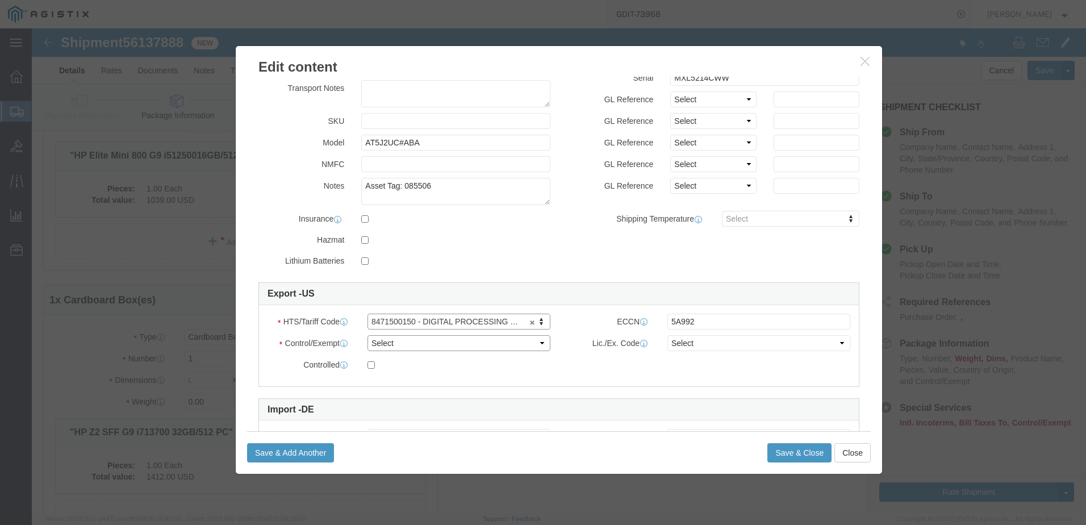
click select "Select ATF BIS DEA EPA FDA FTR ITAR OFAC Other (OPA)"
select select "BIS"
click select "Select ATF BIS DEA EPA FDA FTR ITAR OFAC Other (OPA)"
click select "Select AGR-Agricultural APP-Computers APR-Additional Permissive Exports AVS-Air…"
select select "NLR"
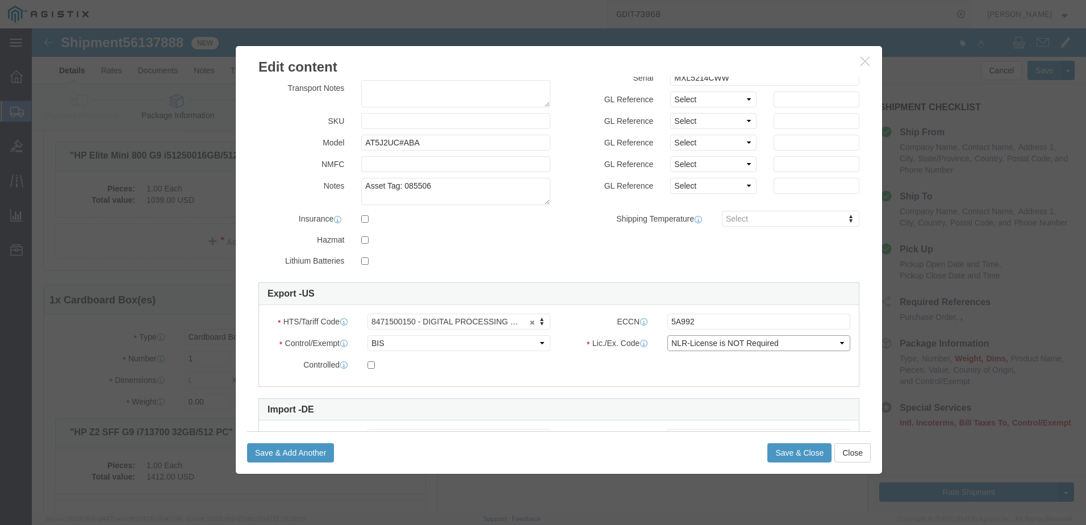
click select "Select AGR-Agricultural APP-Computers APR-Additional Permissive Exports AVS-Air…"
click button "Save & Close"
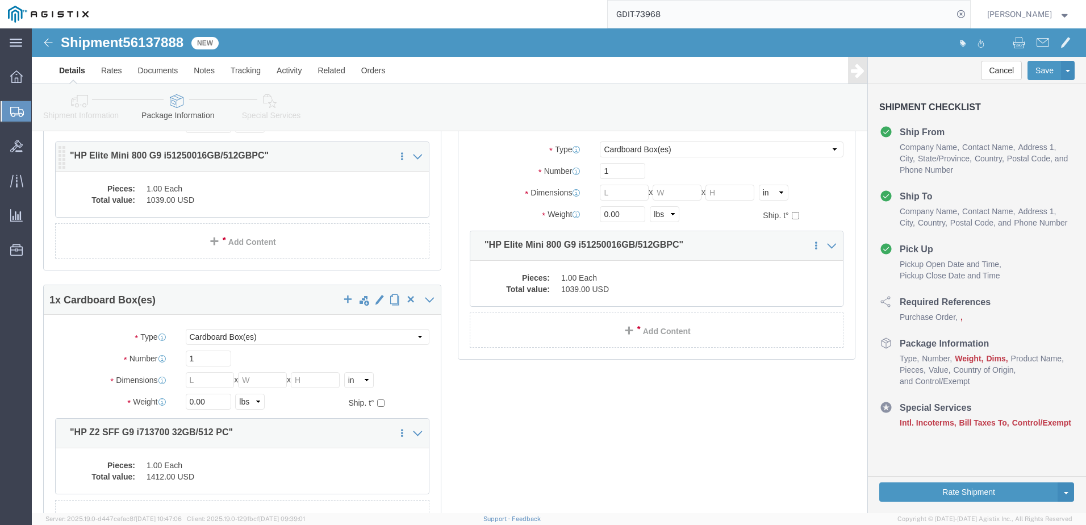
click dd "1039.00 USD"
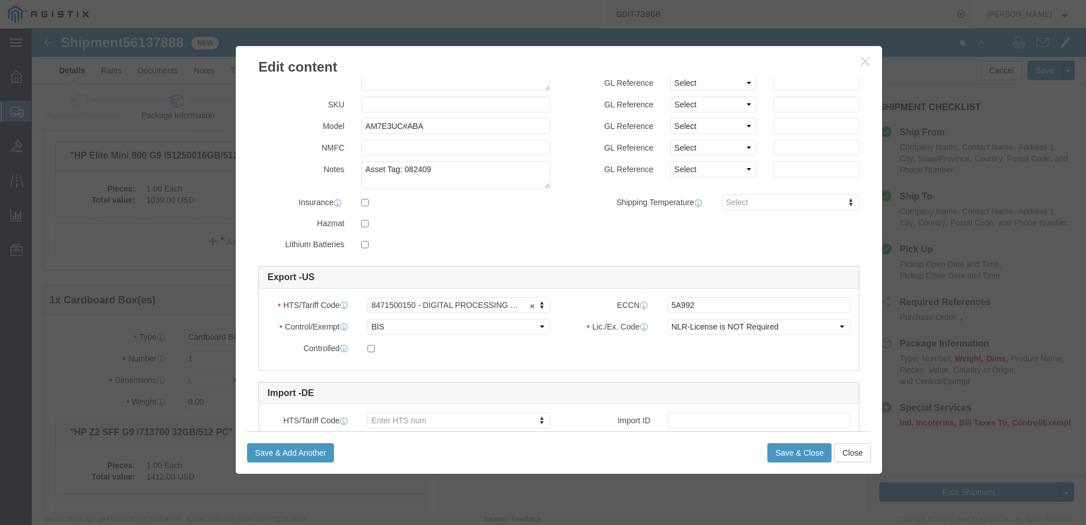
scroll to position [170, 0]
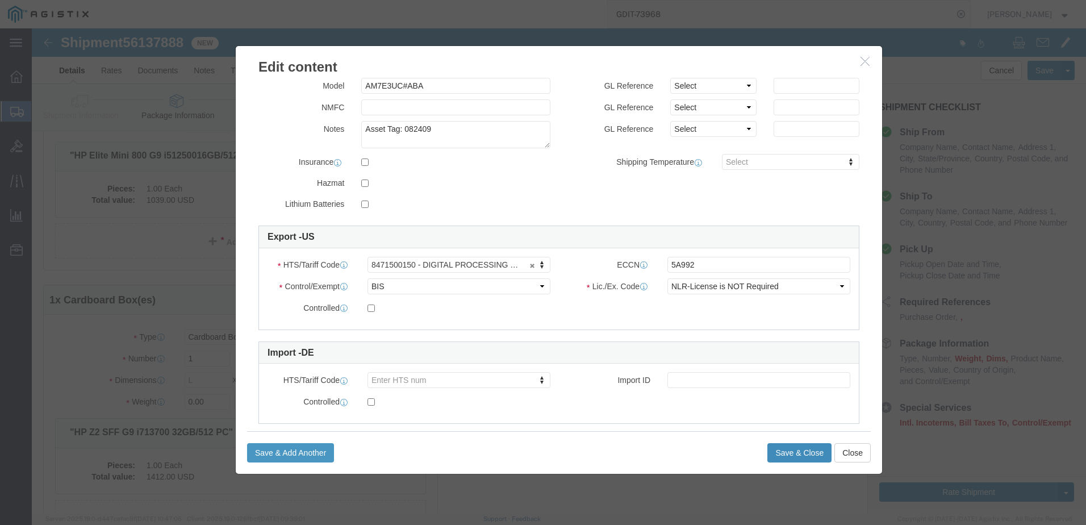
click button "Save & Close"
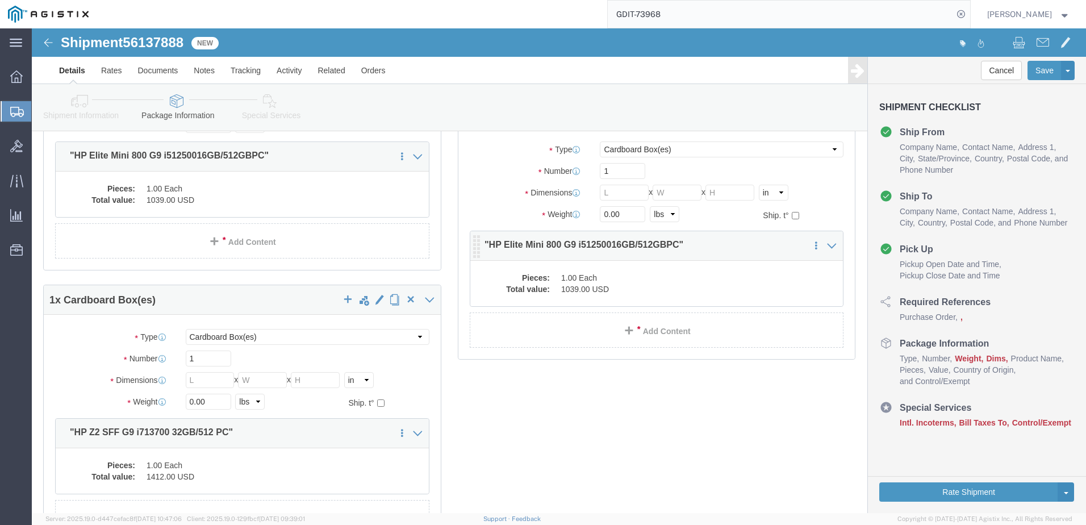
click dd "1039.00 USD"
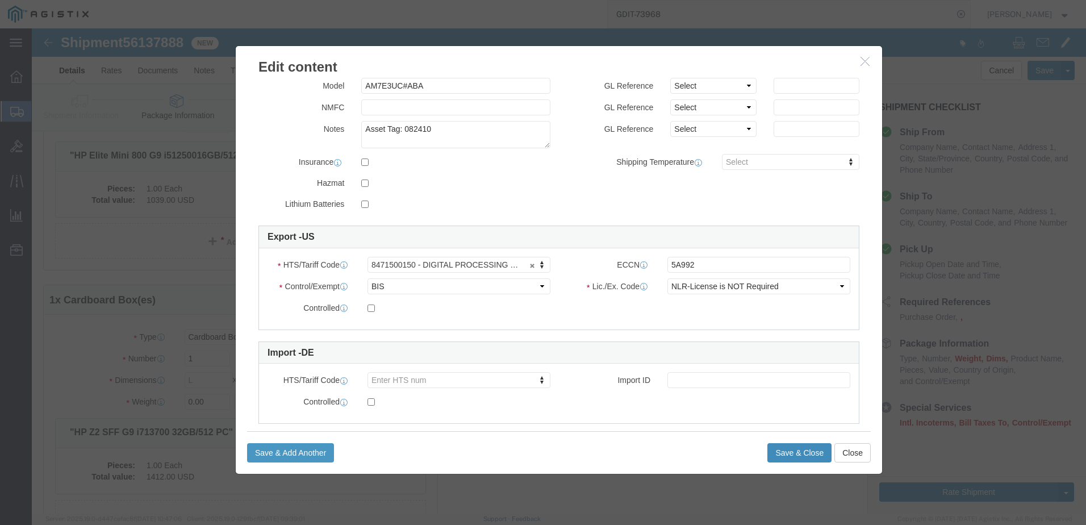
click button "Save & Close"
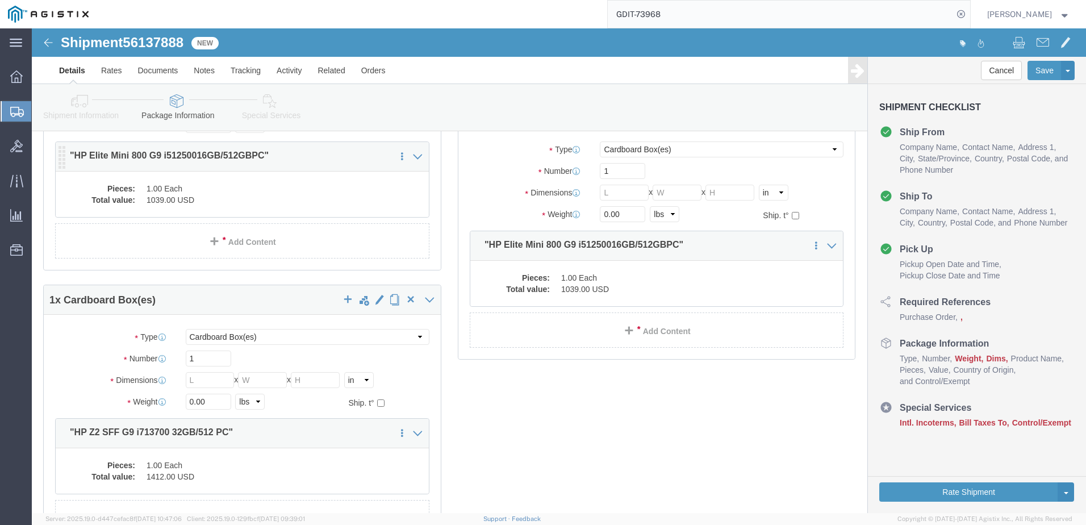
click div "Pieces: 1.00 Each Total value: 1039.00 USD"
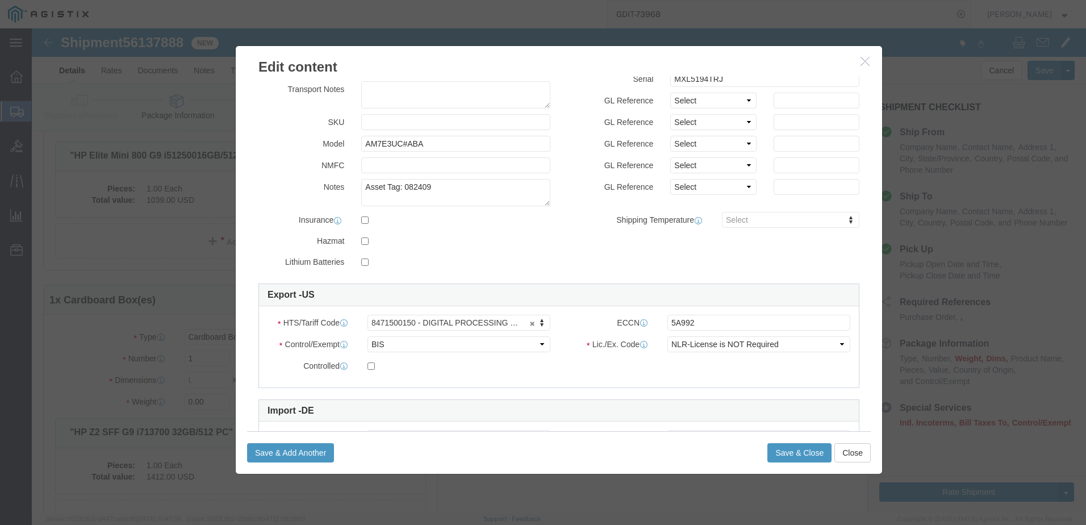
scroll to position [114, 0]
click input "5A992"
click button "Close"
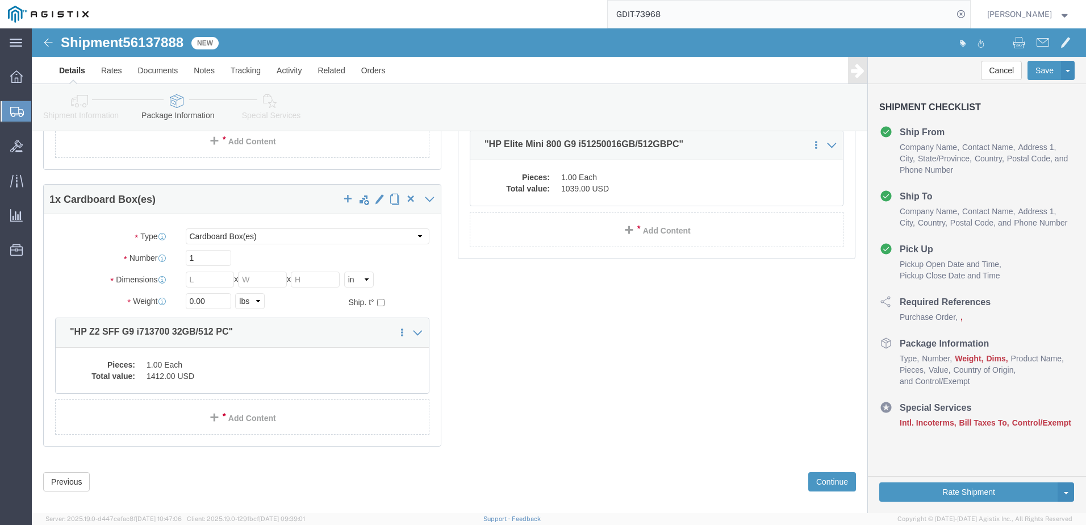
scroll to position [280, 0]
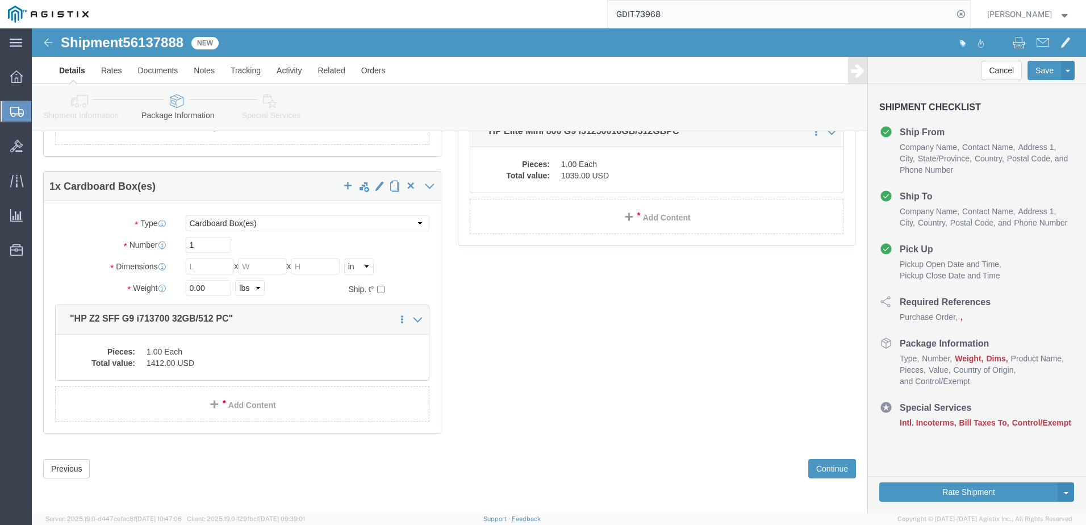
click link "Special Services"
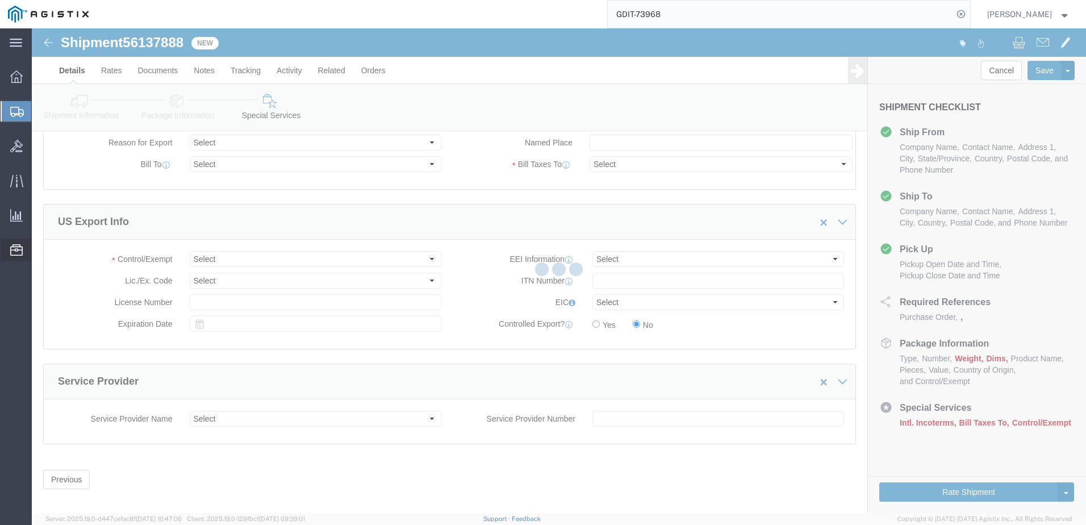
scroll to position [161, 0]
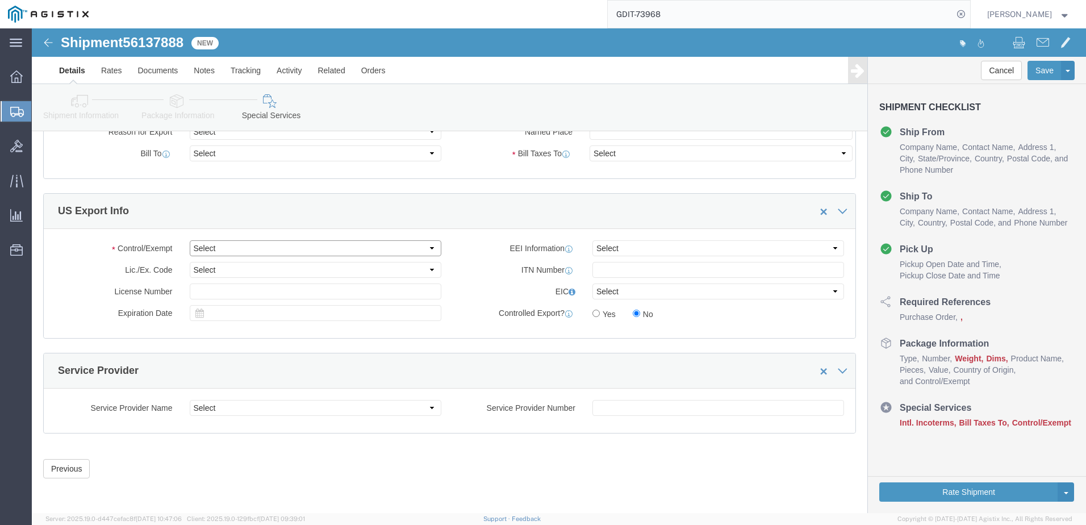
drag, startPoint x: 229, startPoint y: 214, endPoint x: 229, endPoint y: 222, distance: 7.4
click select "Select ATF BIS DEA EPA FDA FTR ITAR OFAC Other (OPA)"
select select "BIS"
click select "Select ATF BIS DEA EPA FDA FTR ITAR OFAC Other (OPA)"
click select "Select AGR-Agricultural APP-Computers APR-Additional Permissive Exports AVS-Air…"
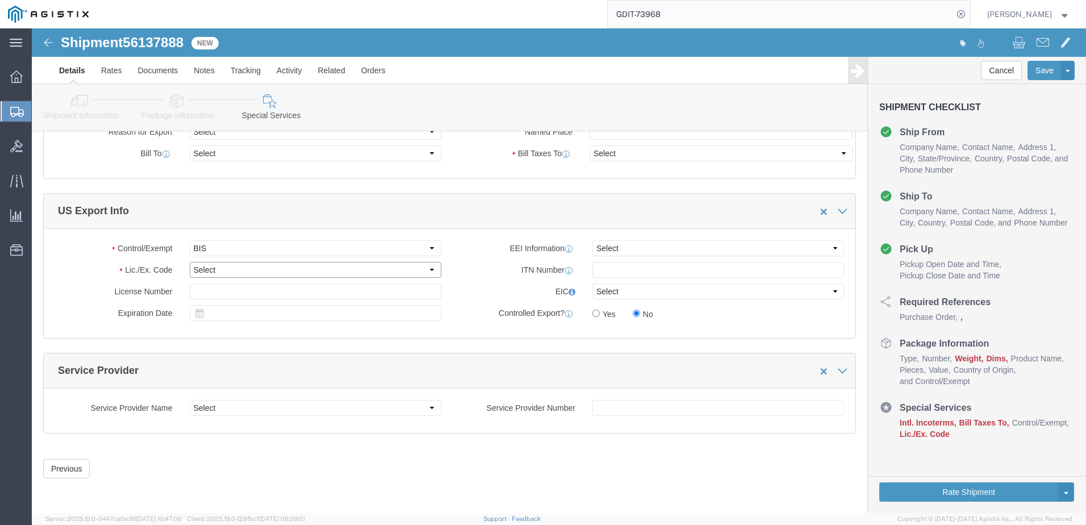
select select "NLR"
click select "Select AGR-Agricultural APP-Computers APR-Additional Permissive Exports AVS-Air…"
click select "Select AES-Direct EEI Carrier File EEI EEI Exempt"
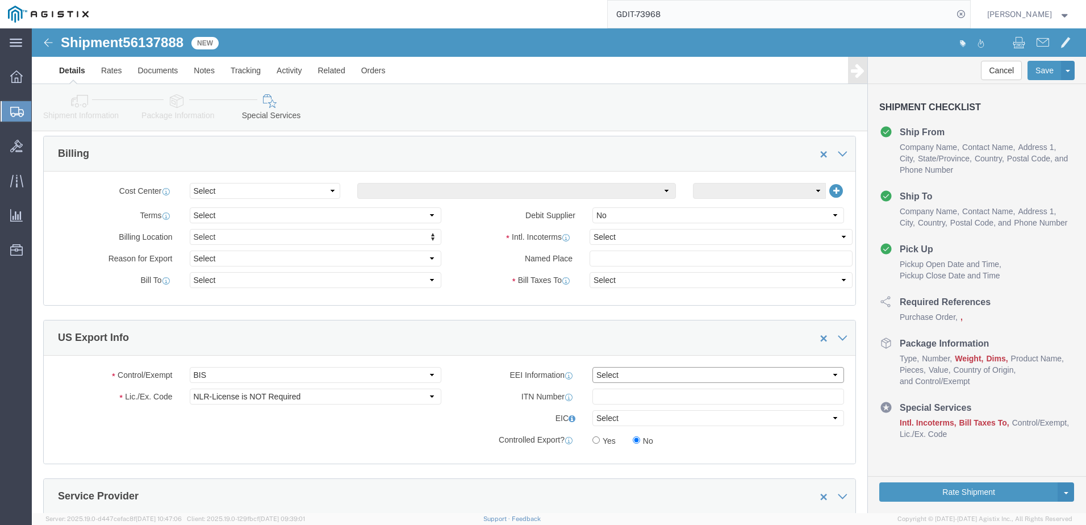
scroll to position [0, 0]
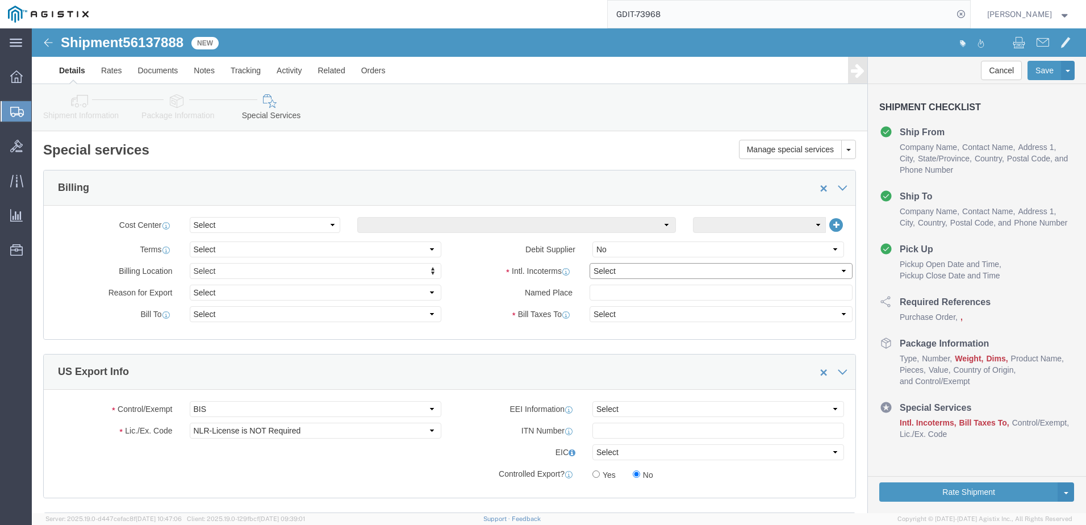
click select "Select Carriage Insurance Paid Carriage Paid To Cost and Freight Cost Insurance…"
select select "DDP"
click select "Select Carriage Insurance Paid Carriage Paid To Cost and Freight Cost Insurance…"
select select "SHIP"
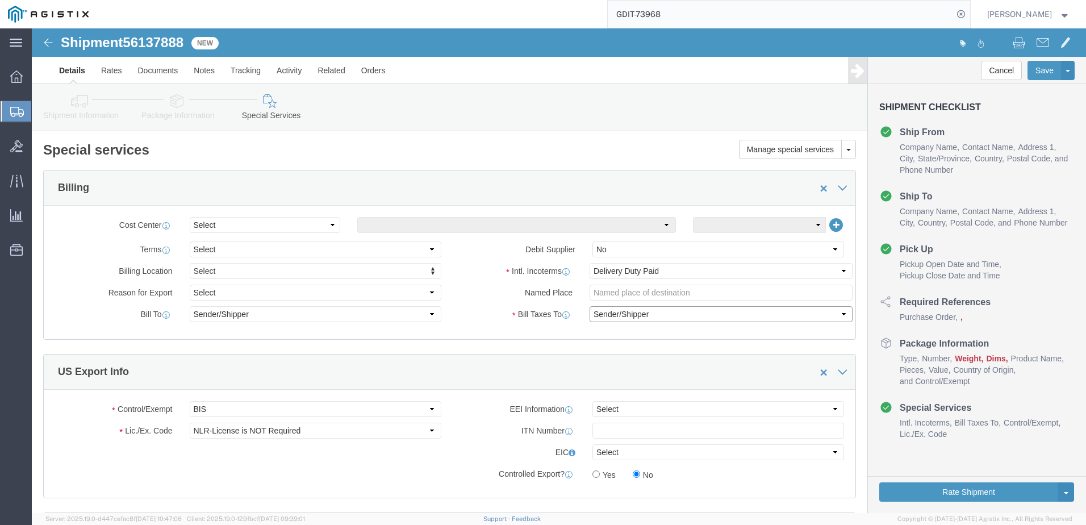
click select "Select Recipient Account Sender/Shipper Third Party Account"
click div "Manage special services Handling Options Hold at Location Return Info Service O…"
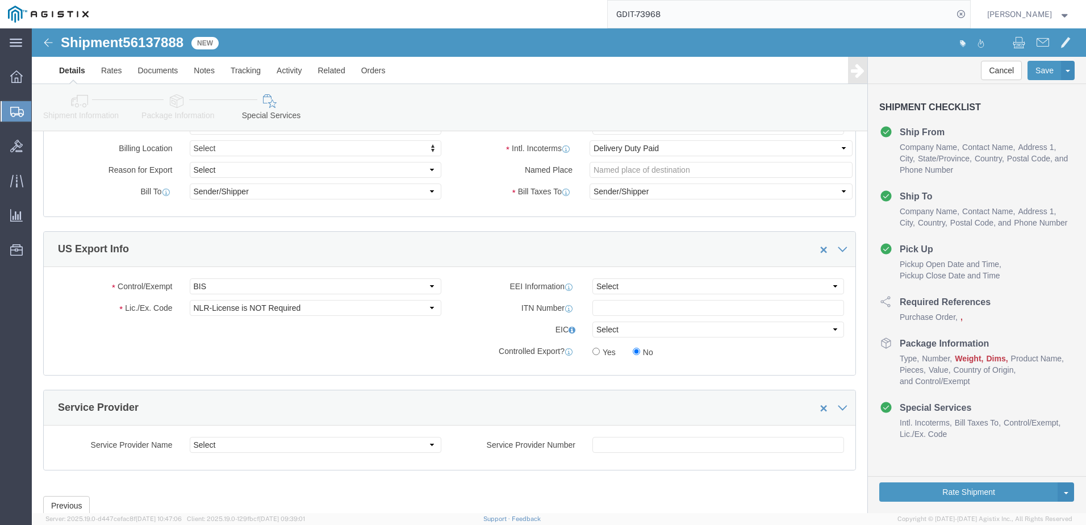
scroll to position [103, 0]
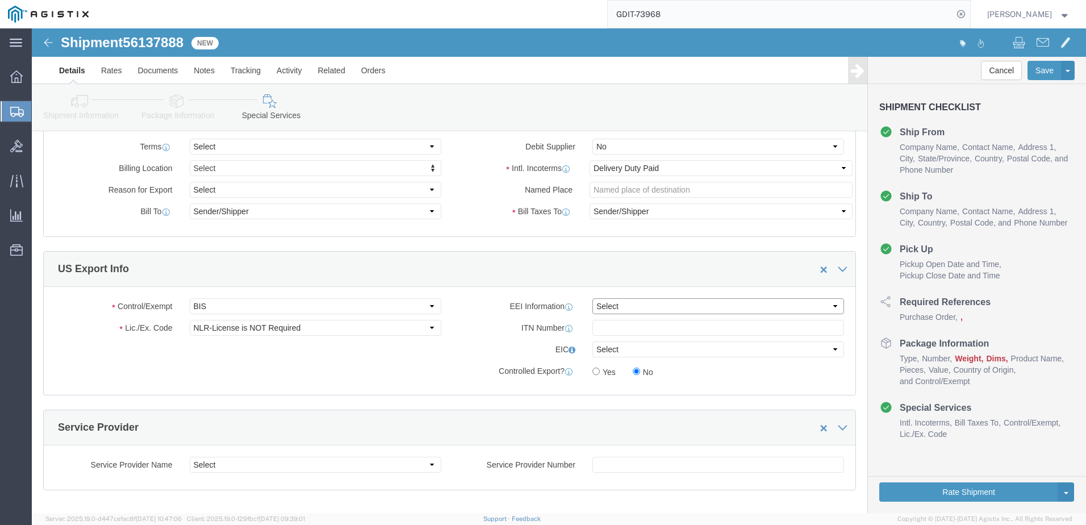
click select "Select AES-Direct EEI Carrier File EEI EEI Exempt"
select select "CFIL"
click select "Select AES-Direct EEI Carrier File EEI EEI Exempt"
click input "text"
click select "Select AES-Direct EEI Carrier File EEI EEI Exempt"
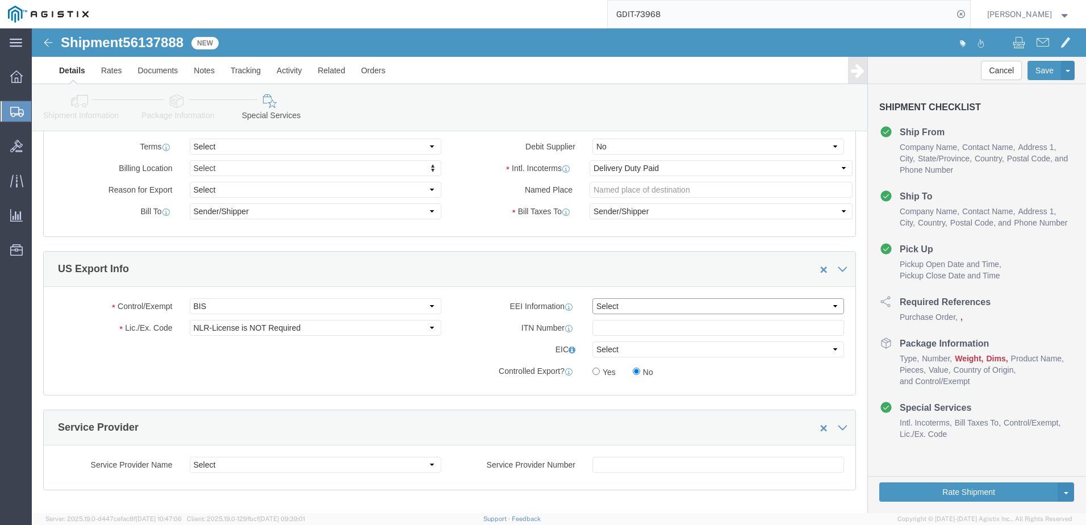
click select "Select AES-Direct EEI Carrier File EEI EEI Exempt"
select select "CFIL"
click select "Select AES-Direct EEI Carrier File EEI EEI Exempt"
click input "text"
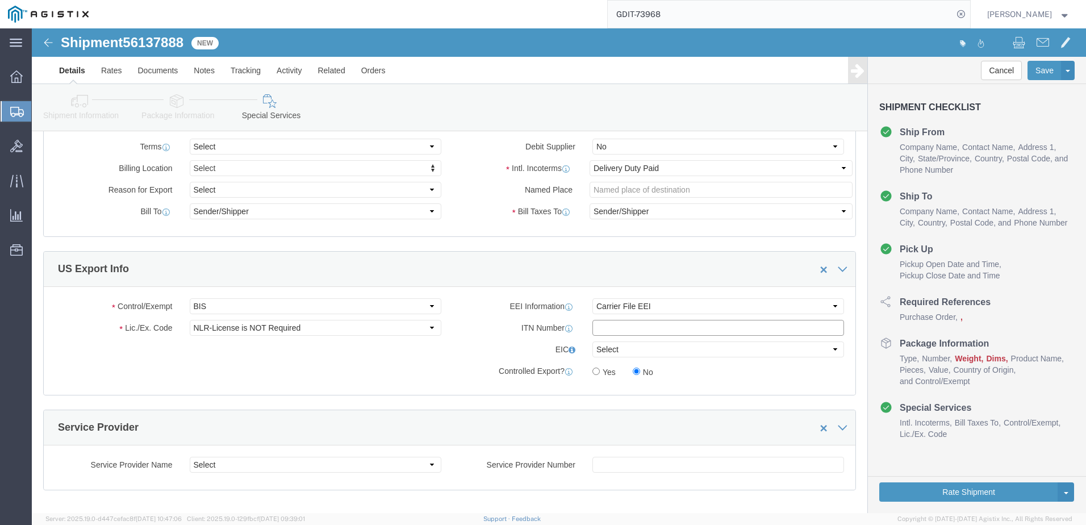
type input "C"
click input "X202509182025003039"
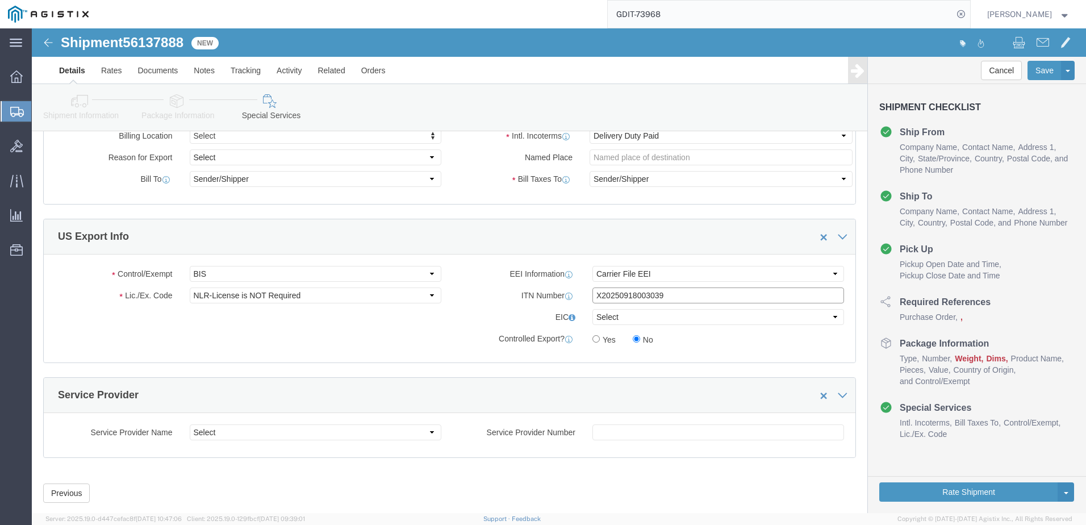
scroll to position [160, 0]
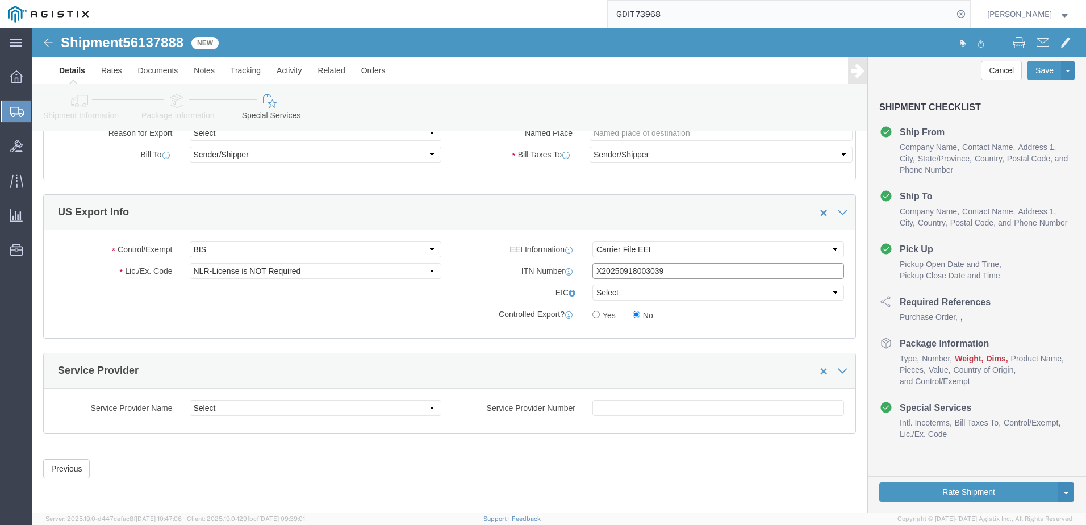
type input "X20250918003039"
click link "Shipment Information"
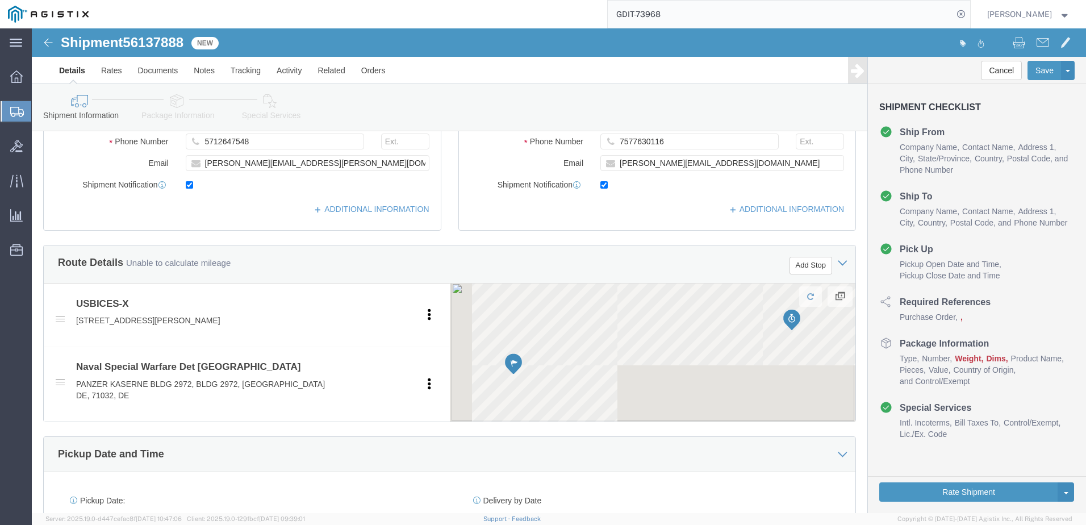
scroll to position [114, 0]
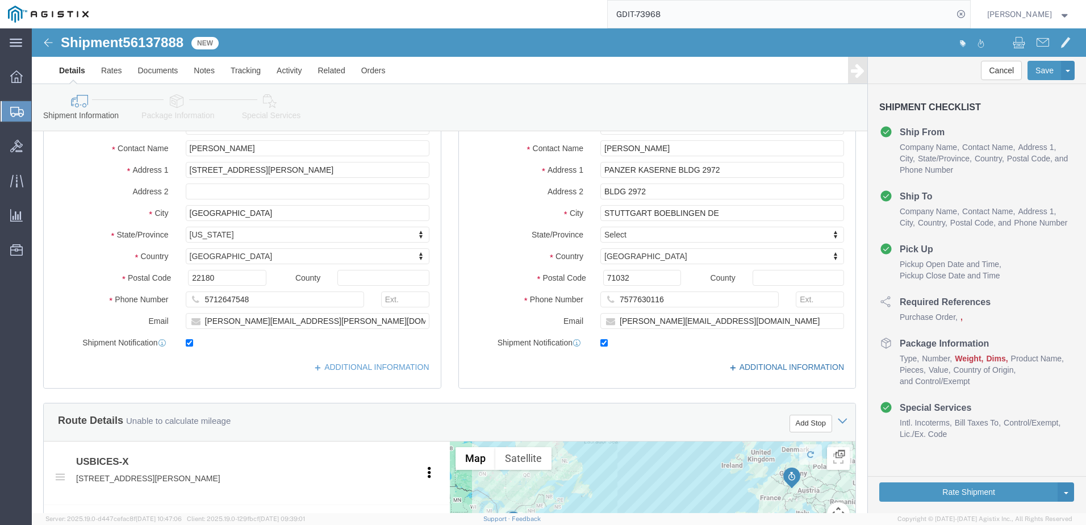
click link "ADDITIONAL INFORMATION"
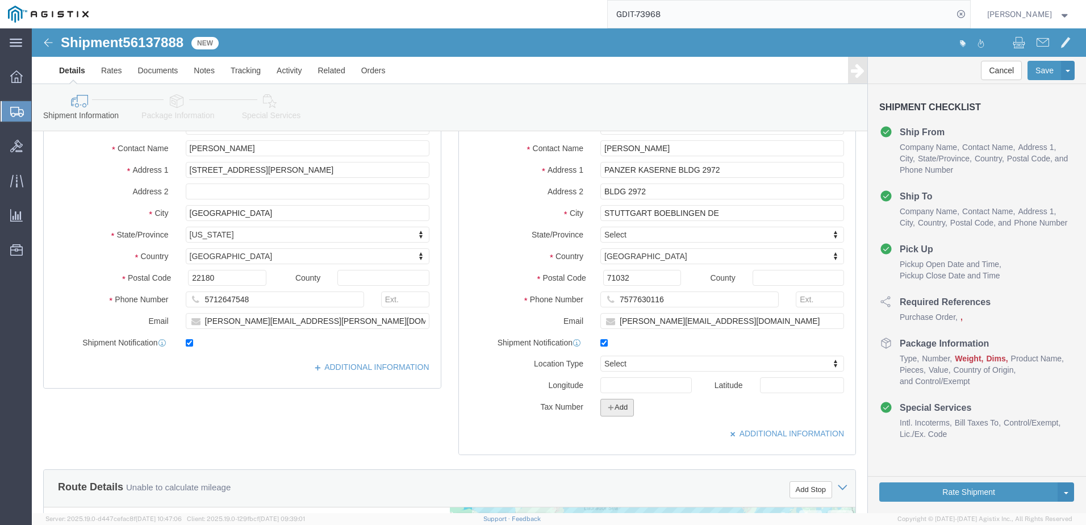
click button "Add"
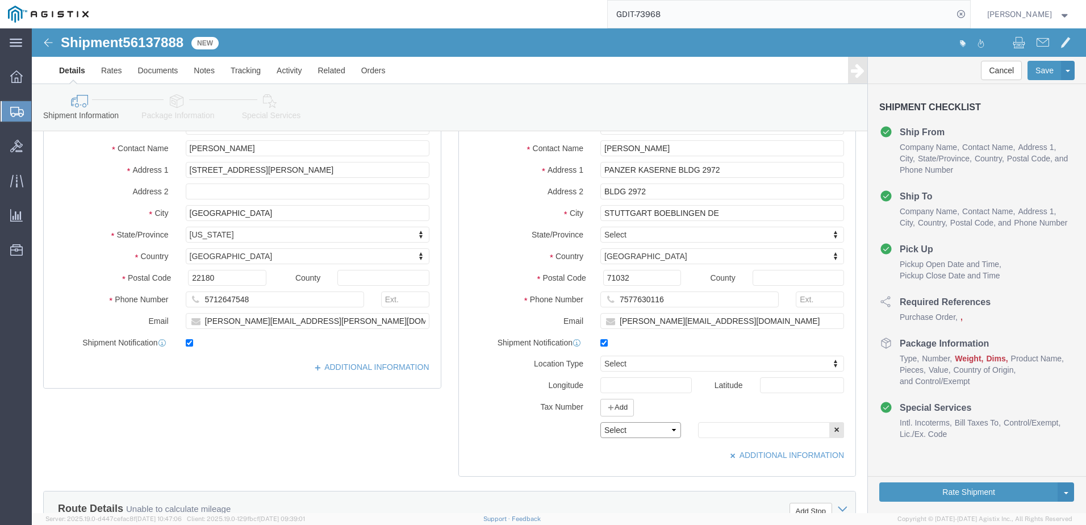
click select "Select EIN EORI TIN VAT Other"
select select "TIN"
click select "Select EIN EORI TIN VAT Other"
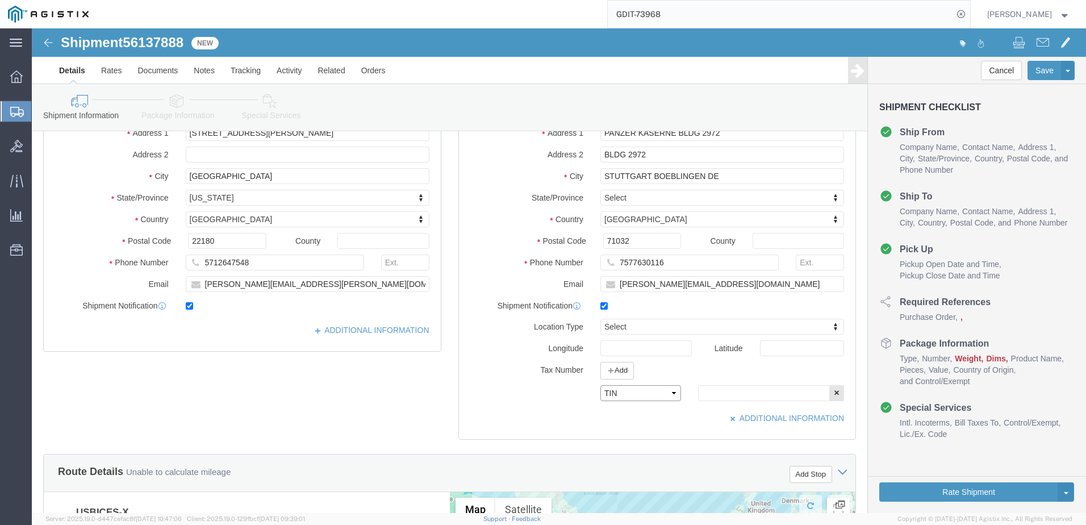
scroll to position [171, 0]
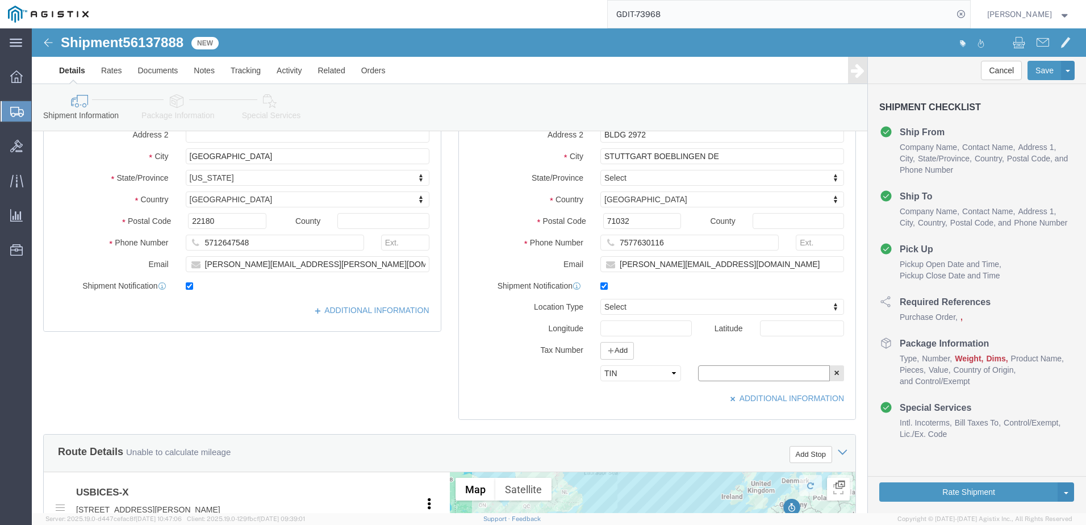
click input "text"
type input "x"
type input "X20250918003039"
click button "Add"
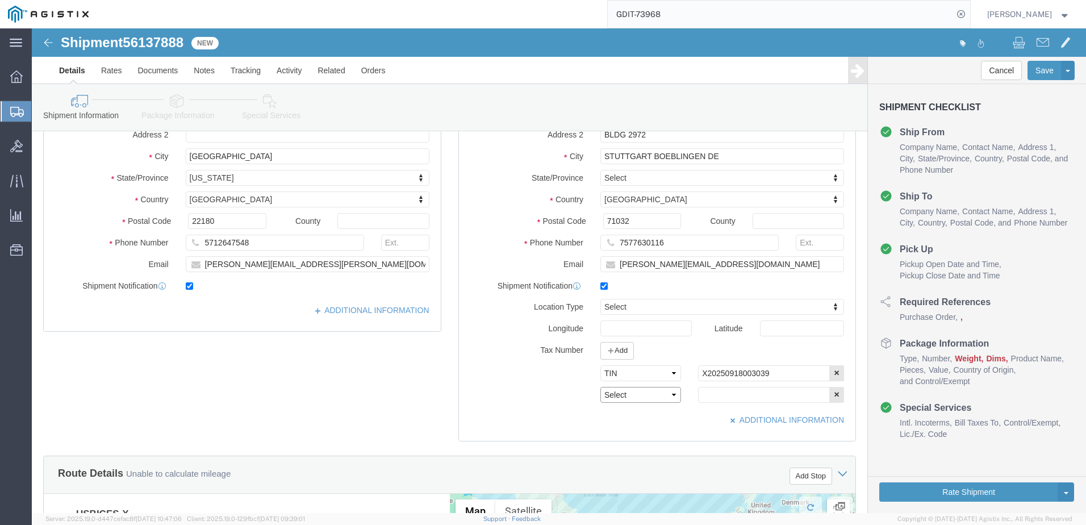
click select "Select EIN EORI TIN VAT Other"
drag, startPoint x: 519, startPoint y: 383, endPoint x: 537, endPoint y: 383, distance: 17.6
click div "Location My Profile Location Master Location [GEOGRAPHIC_DATA] TM [GEOGRAPHIC_D…"
click input "text"
type input "[US_EMPLOYER_IDENTIFICATION_NUMBER]"
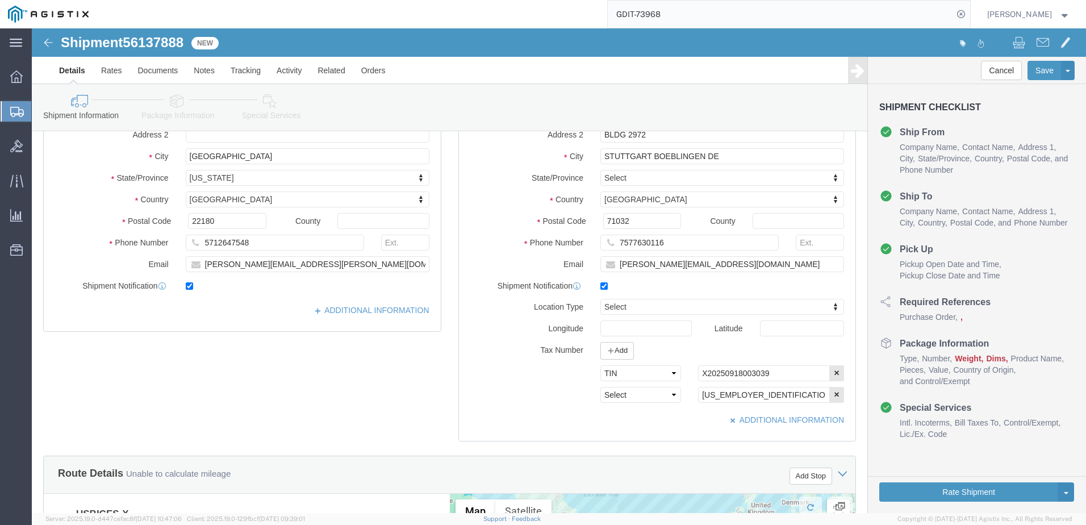
click span "56137888"
copy span "56137888"
click select "Select EIN EORI TIN VAT Other"
click div "Select EIN EORI TIN VAT Other [US_EMPLOYER_IDENTIFICATION_NUMBER]"
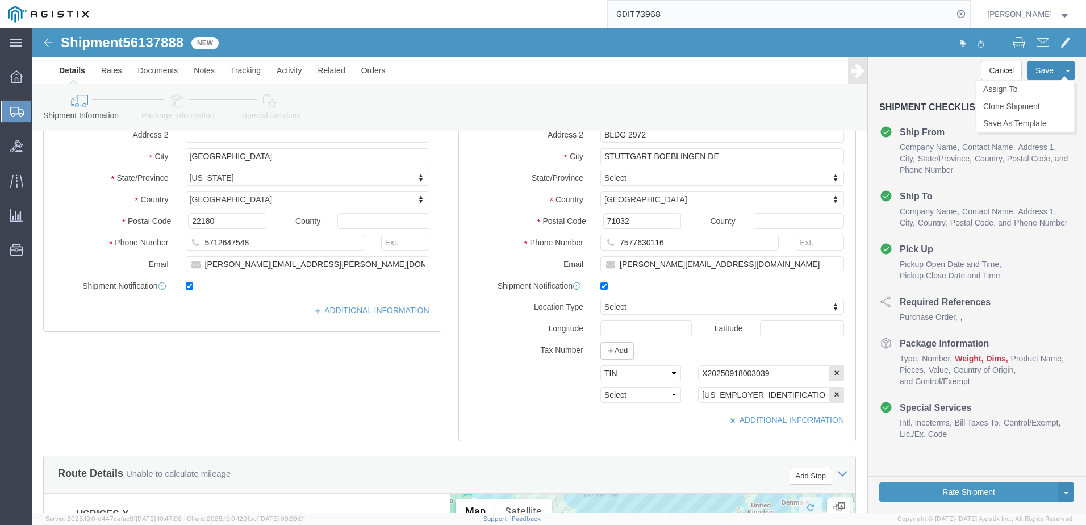
click button "Save"
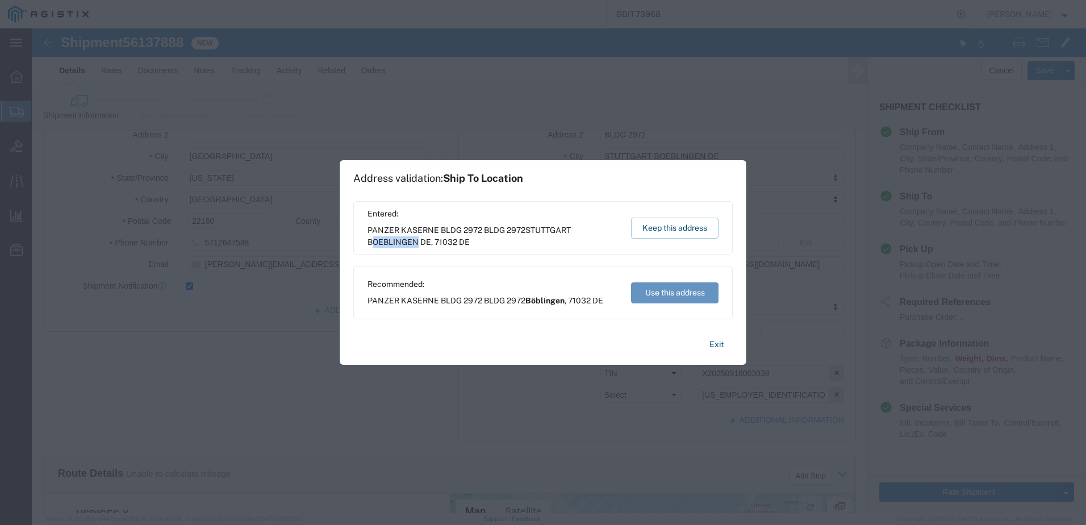
drag, startPoint x: 374, startPoint y: 241, endPoint x: 417, endPoint y: 244, distance: 42.7
click at [417, 244] on span "STUTTGART BOEBLINGEN DE" at bounding box center [469, 236] width 203 height 21
click at [535, 299] on span "Böblingen" at bounding box center [544, 300] width 39 height 9
click at [539, 301] on span "Böblingen" at bounding box center [544, 300] width 39 height 9
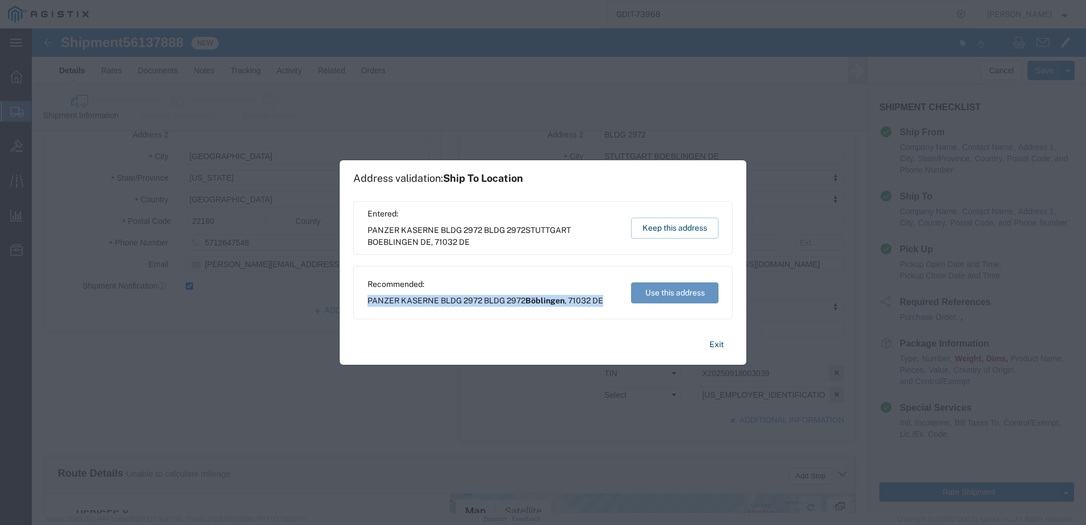
click at [539, 301] on span "Böblingen" at bounding box center [544, 300] width 39 height 9
drag, startPoint x: 539, startPoint y: 301, endPoint x: 529, endPoint y: 302, distance: 9.7
click at [529, 302] on span "Böblingen" at bounding box center [544, 300] width 39 height 9
drag, startPoint x: 529, startPoint y: 302, endPoint x: 563, endPoint y: 302, distance: 34.1
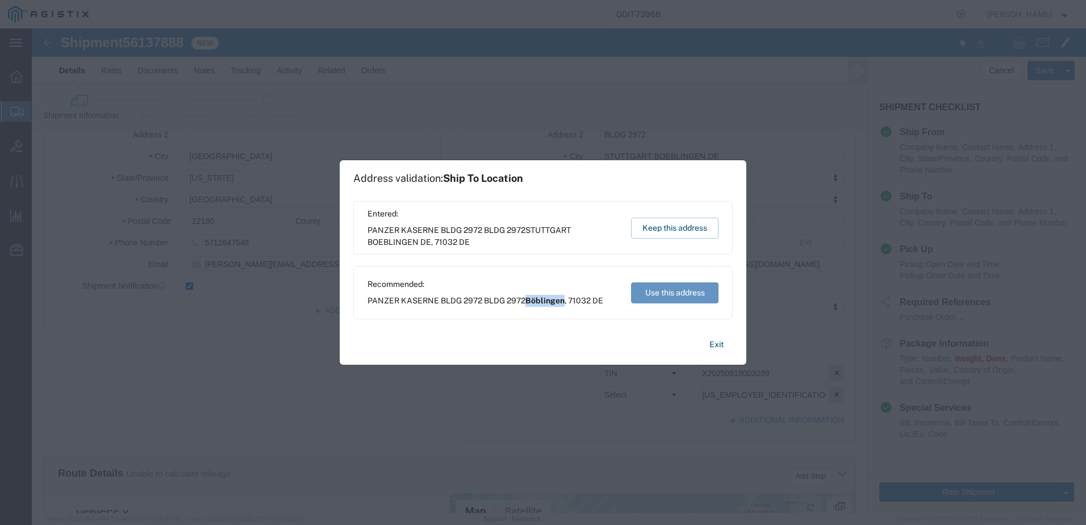
click at [563, 302] on span "Böblingen" at bounding box center [544, 300] width 39 height 9
drag, startPoint x: 563, startPoint y: 302, endPoint x: 668, endPoint y: 244, distance: 119.8
click at [668, 244] on div "Entered: PANZER KASERNE BLDG 2972 BLDG [GEOGRAPHIC_DATA] DE Keep this address" at bounding box center [542, 227] width 379 height 53
click at [677, 228] on button "Keep this address" at bounding box center [674, 228] width 87 height 21
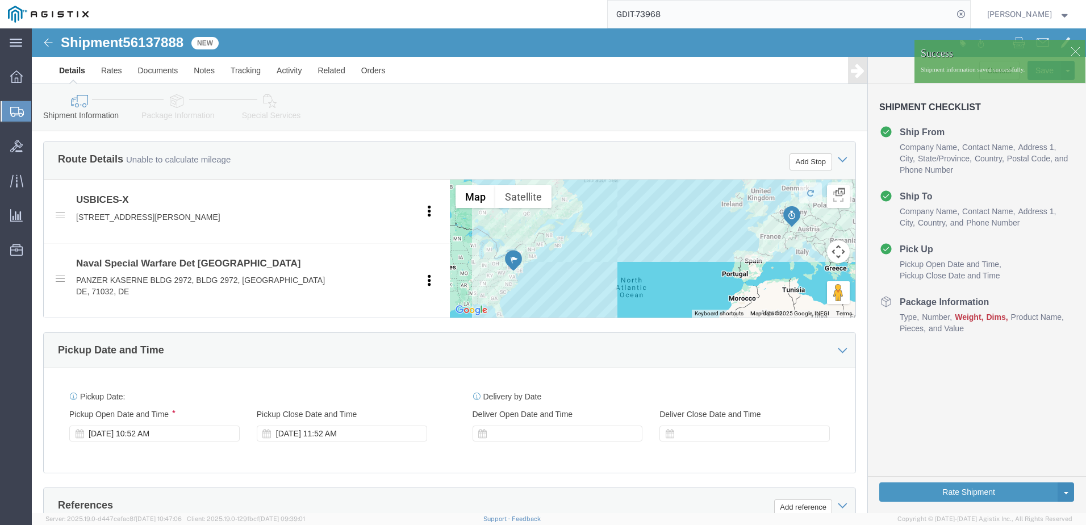
scroll to position [512, 0]
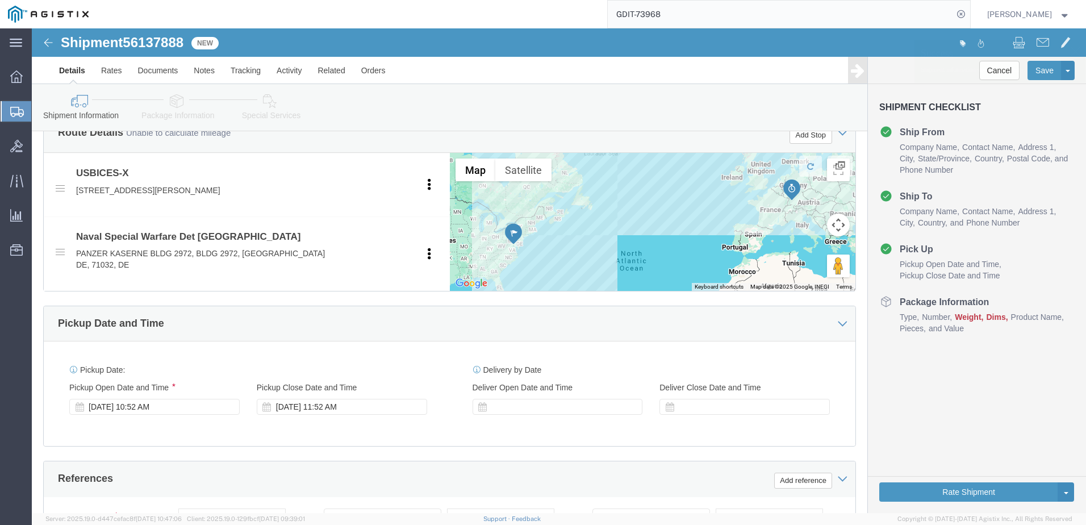
click icon
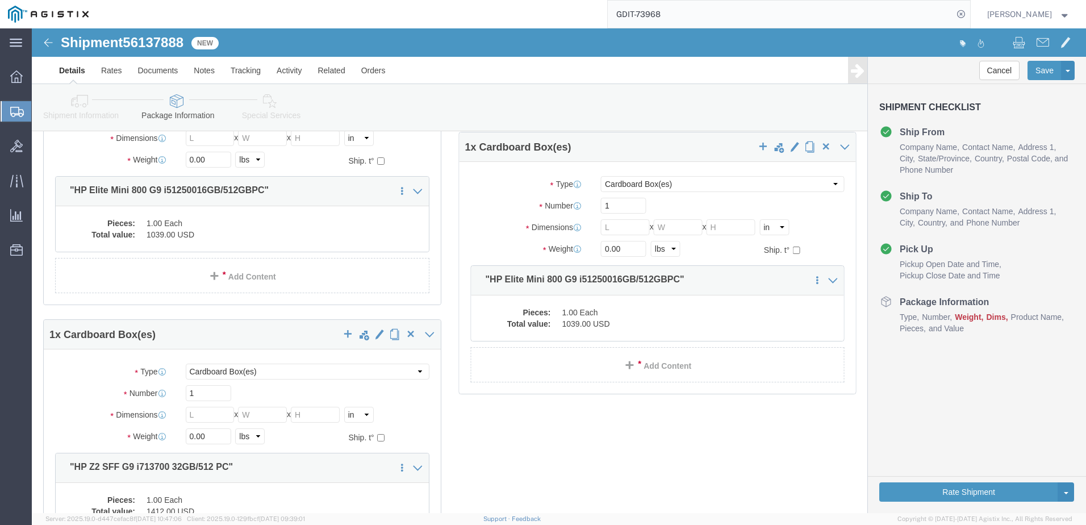
scroll to position [53, 0]
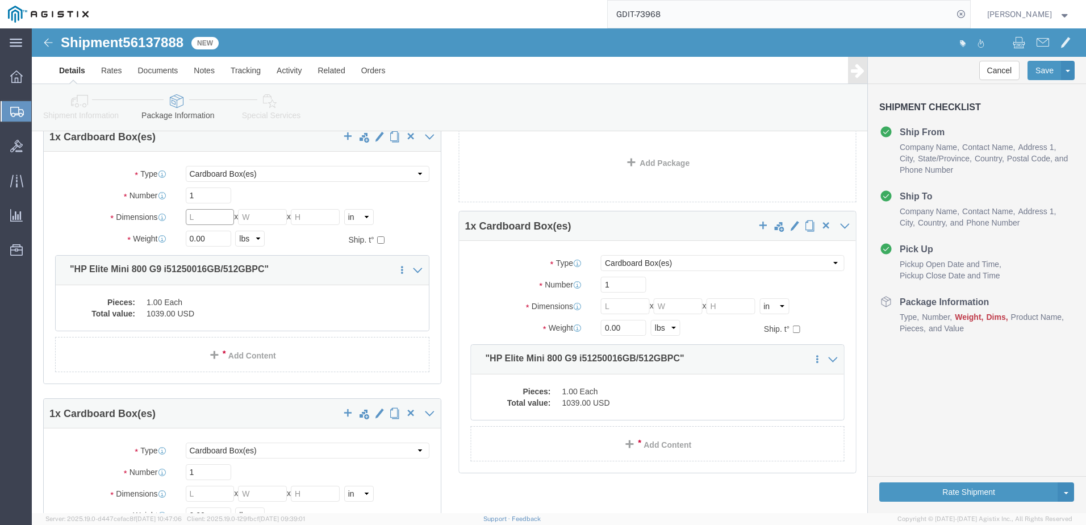
click input "text"
click input "0.00"
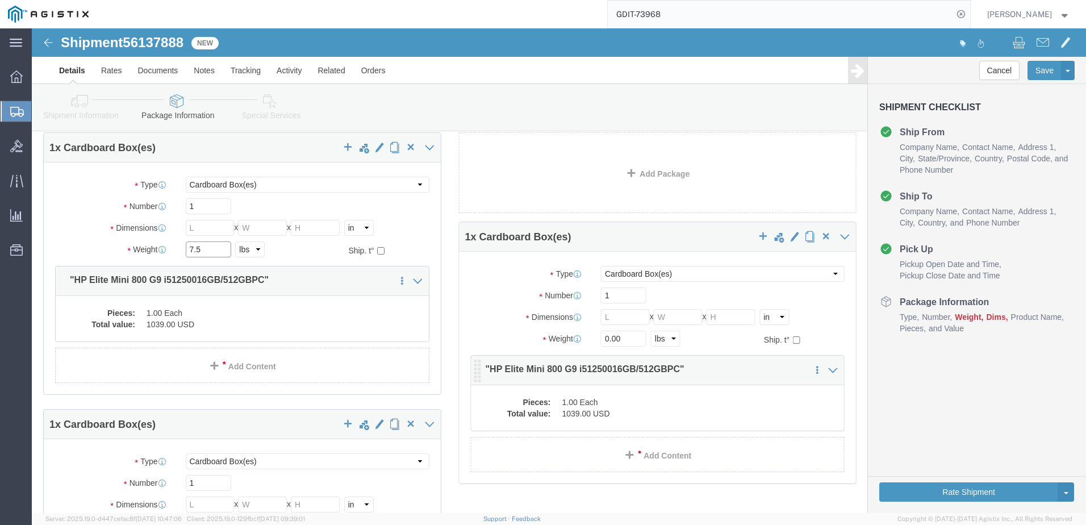
scroll to position [114, 0]
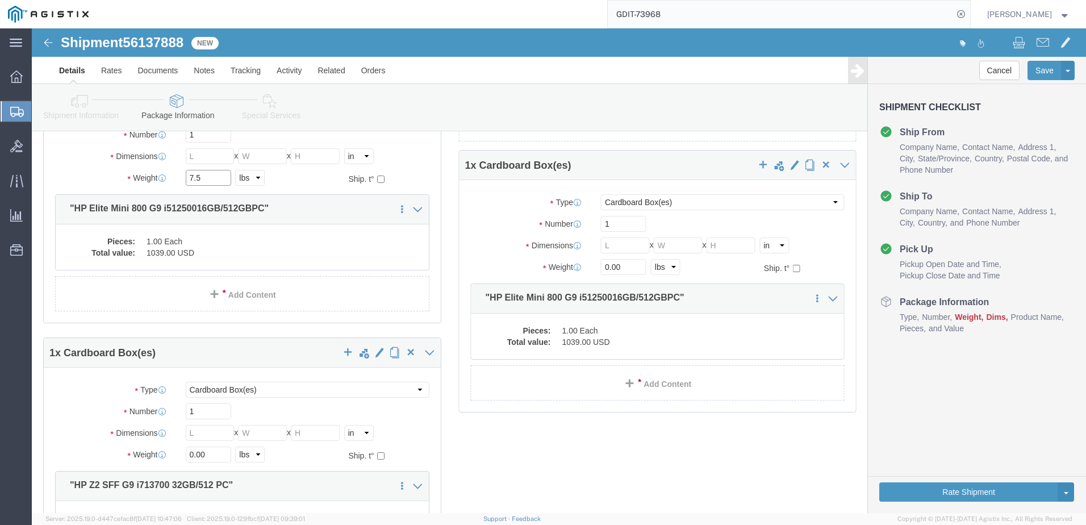
type input "7.5"
click input "0.00"
type input "7.5"
click input "0.00"
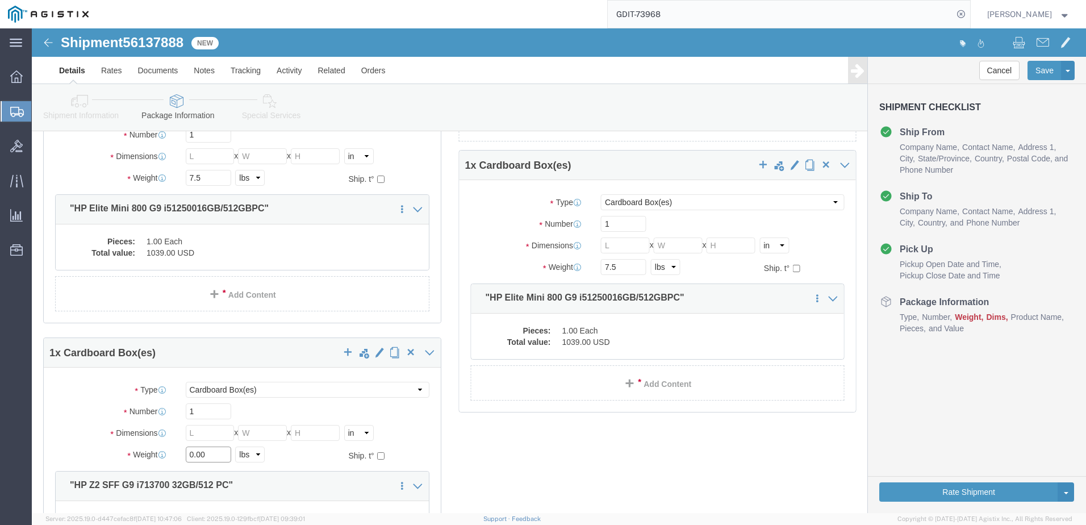
click input "0.00"
type input "18.5"
click input "text"
type input "19"
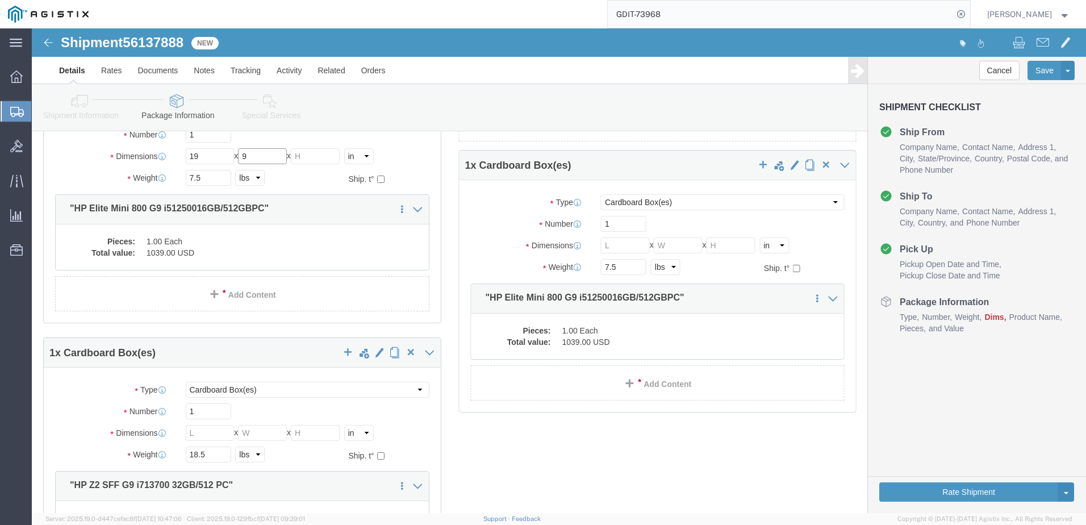
type input "9"
click input "2"
type input "5"
click input "text"
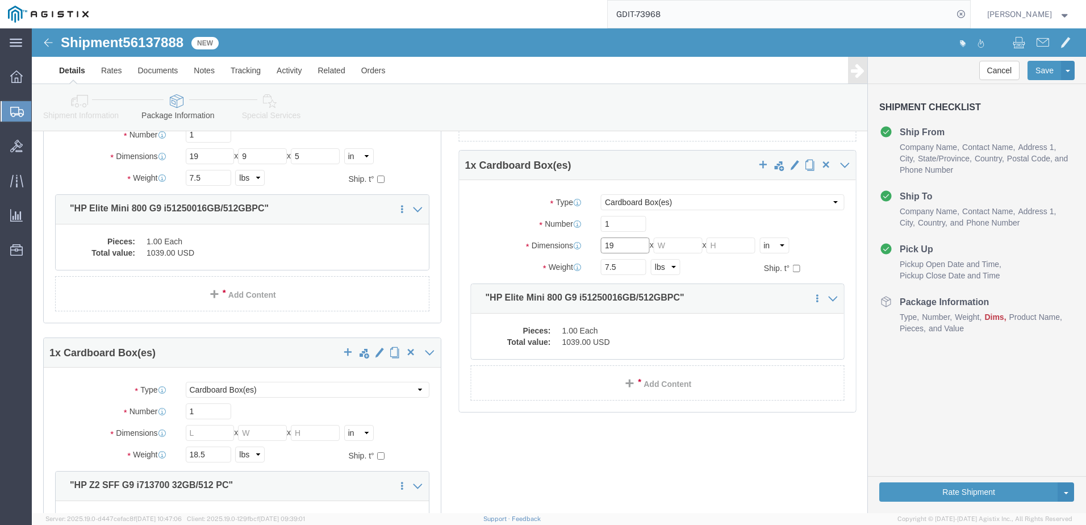
type input "19"
type input "9"
type input "5"
click input "text"
type input "19"
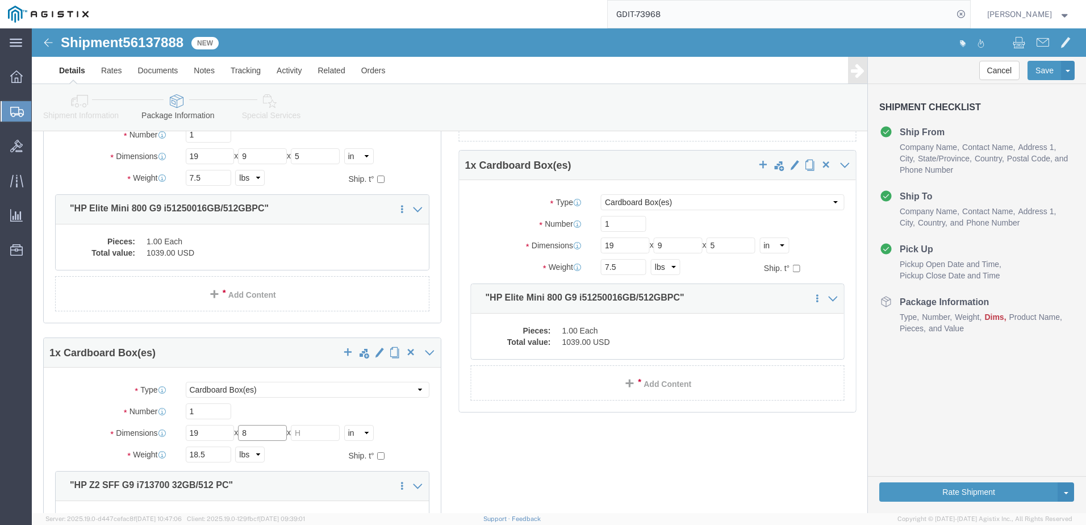
type input "8"
type input "20"
click div "1 x Cardboard Box(es) Package Type Select Bale(s) Basket(s) Bolt(s) Bottle(s) B…"
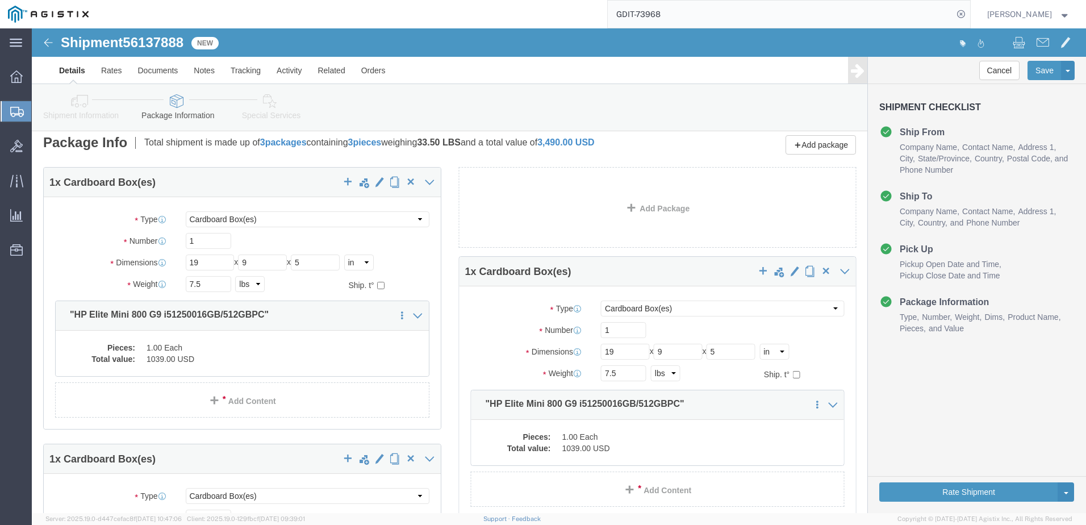
scroll to position [0, 0]
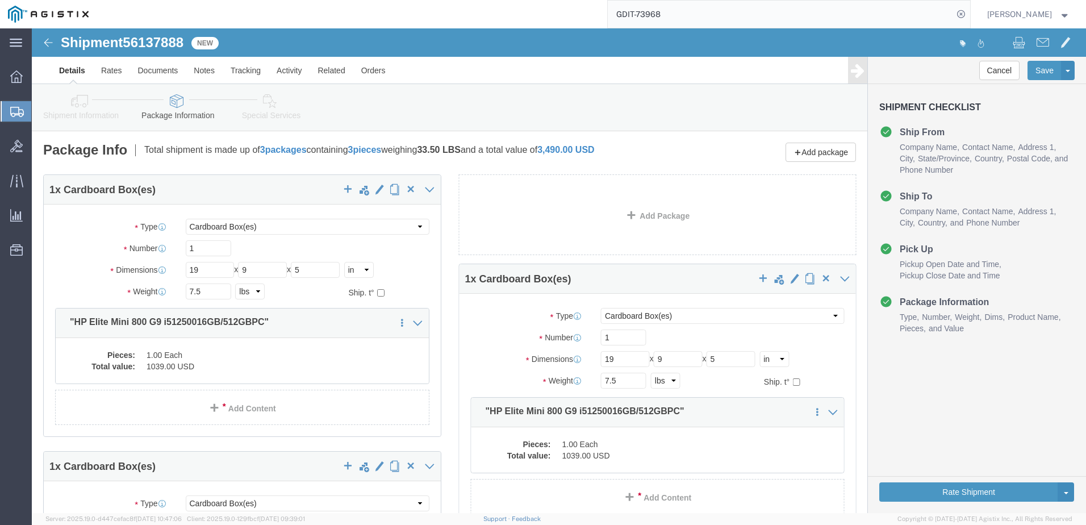
click h1 "Shipment 56137888"
click span "56137888"
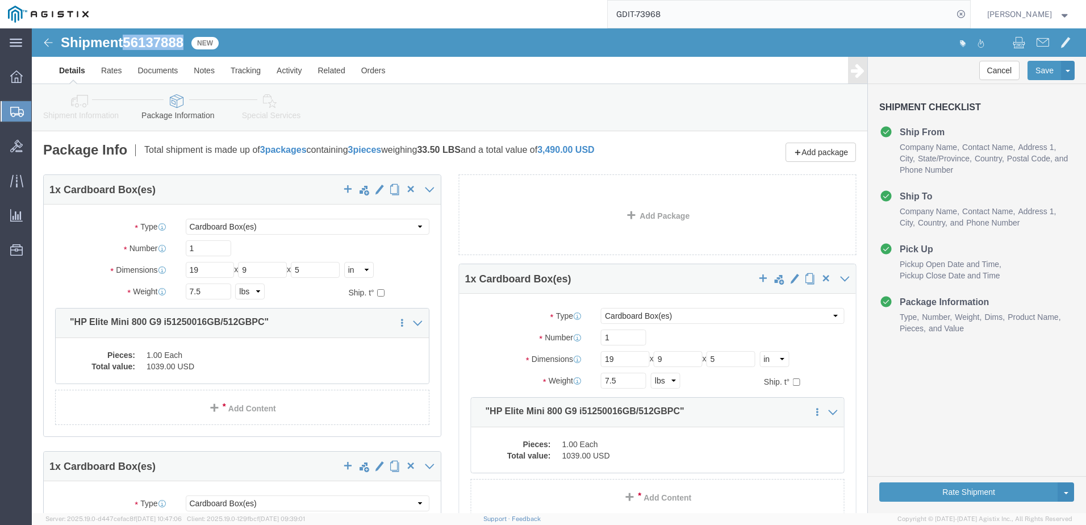
copy span "56137888"
click ul "Details Rates Documents Notes Tracking Activity Related Orders"
click input "checkbox"
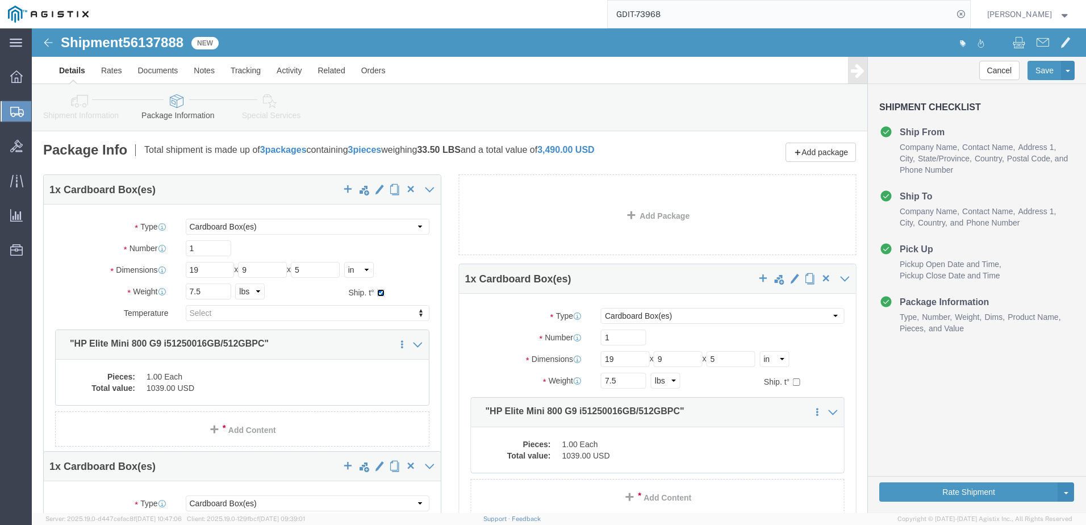
click input "checkbox"
checkbox input "false"
